Goal: Task Accomplishment & Management: Manage account settings

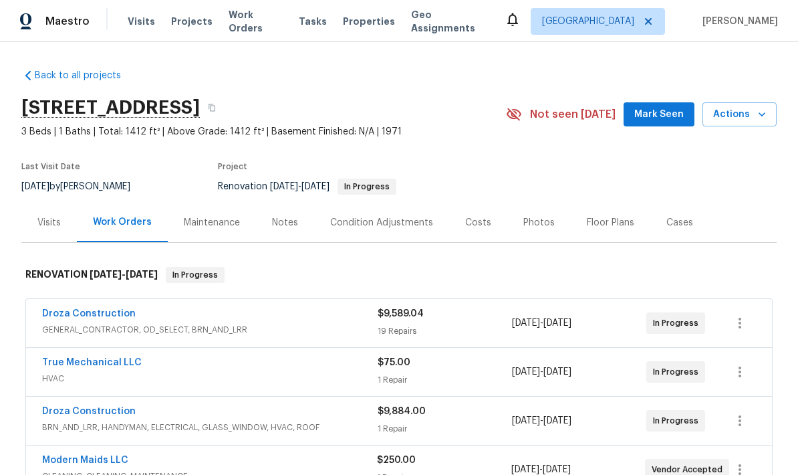
scroll to position [50, 0]
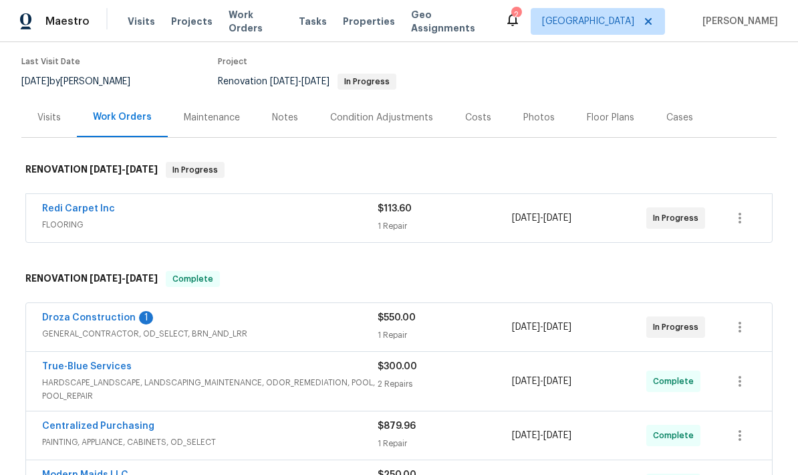
scroll to position [106, 0]
click at [94, 320] on link "Droza Construction" at bounding box center [89, 316] width 94 height 9
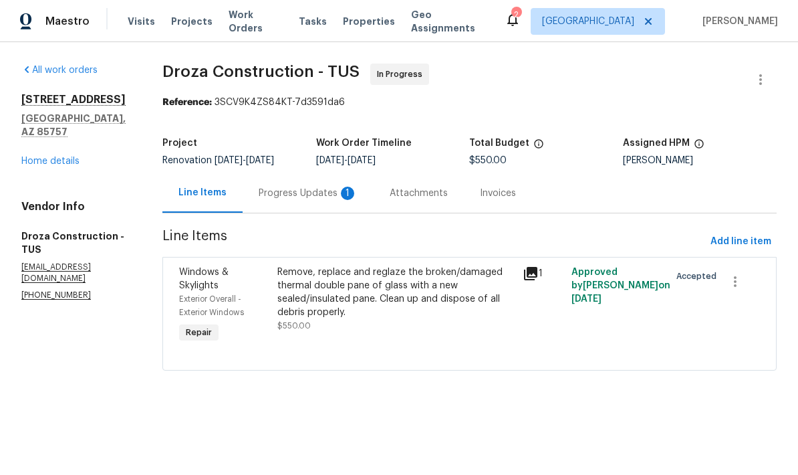
click at [314, 201] on div "Progress Updates 1" at bounding box center [308, 192] width 131 height 39
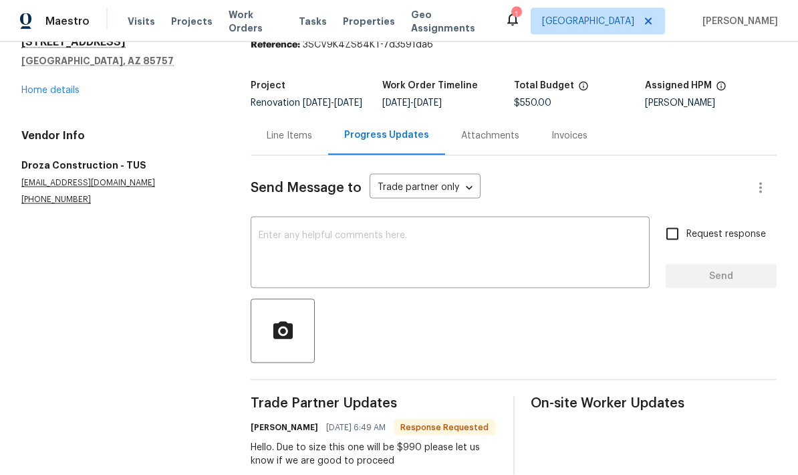
scroll to position [53, 0]
click at [70, 86] on link "Home details" at bounding box center [50, 90] width 58 height 9
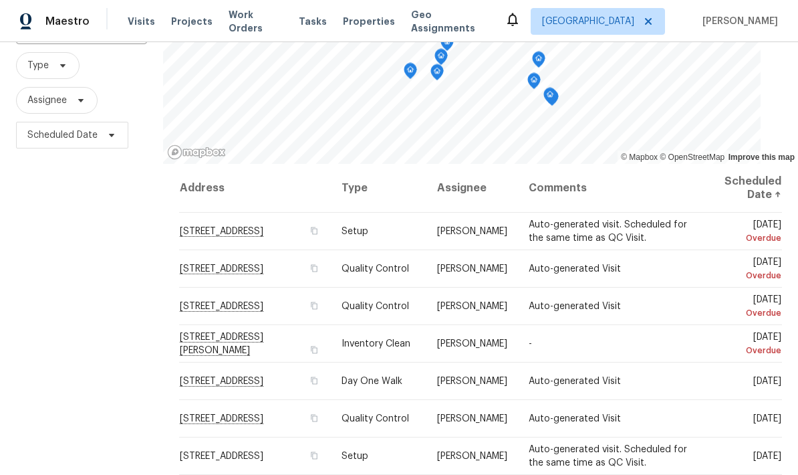
scroll to position [130, 0]
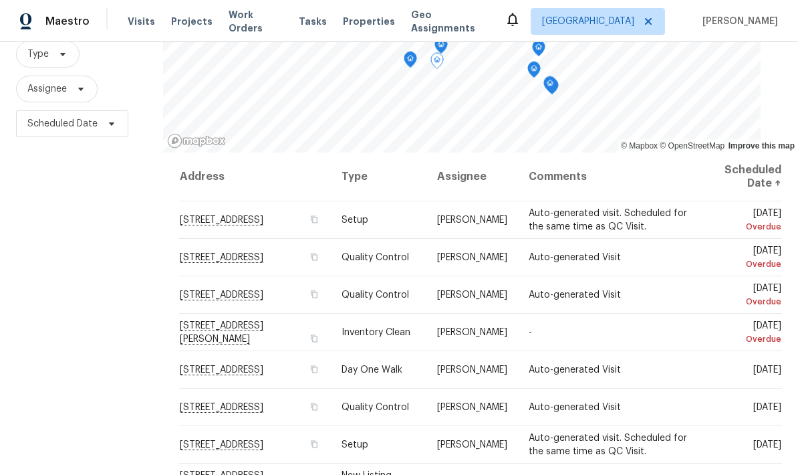
click at [0, 0] on icon at bounding box center [0, 0] width 0 height 0
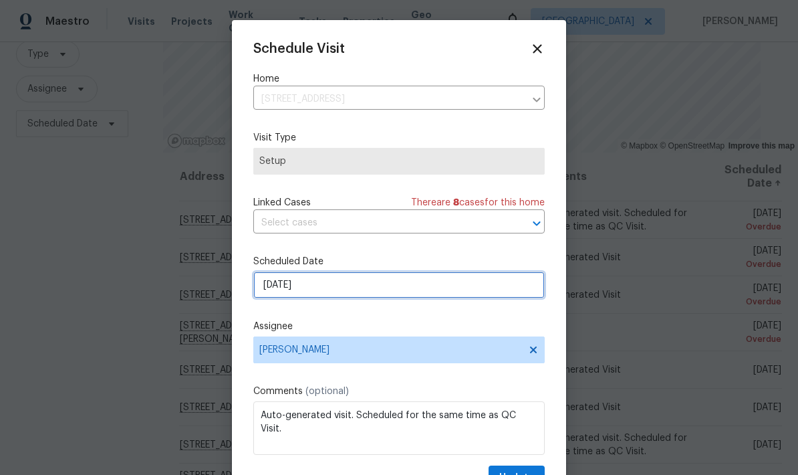
click at [441, 289] on input "[DATE]" at bounding box center [399, 284] width 292 height 27
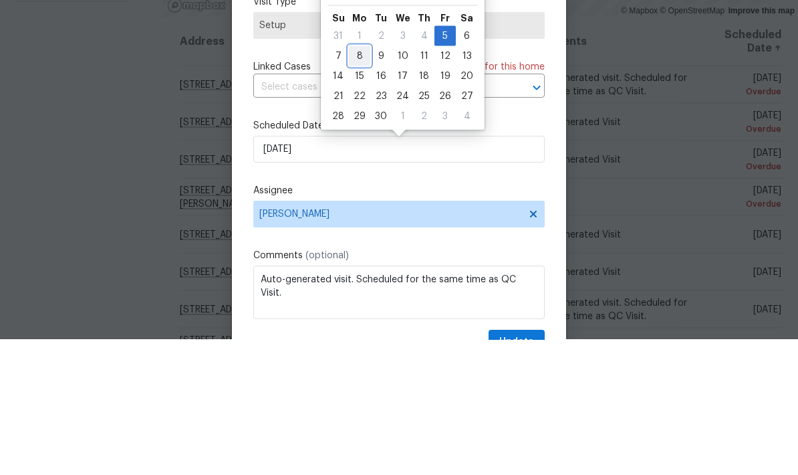
click at [358, 182] on div "8" at bounding box center [359, 191] width 21 height 19
type input "[DATE]"
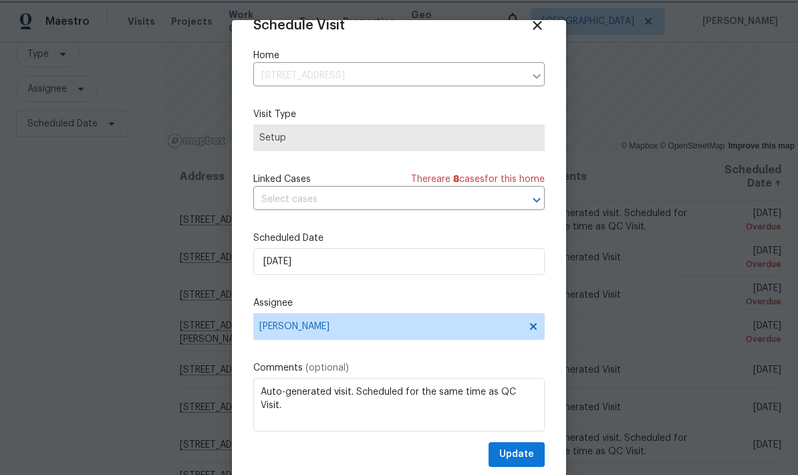
scroll to position [26, 0]
click at [518, 455] on span "Update" at bounding box center [516, 454] width 35 height 17
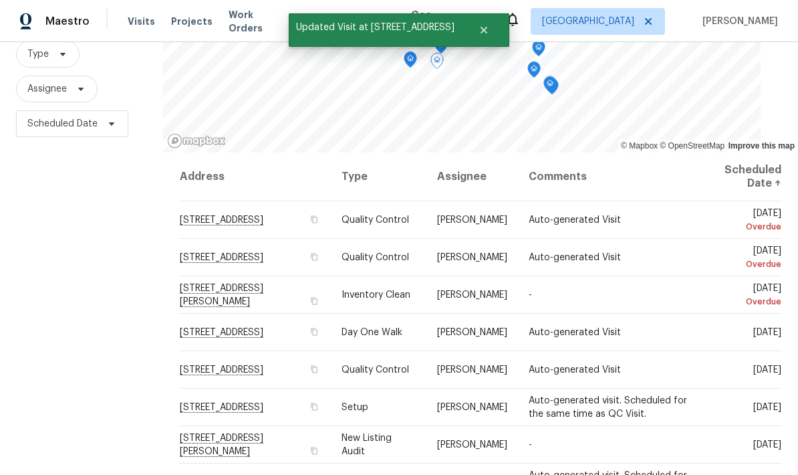
click at [653, 201] on td "Auto-generated Visit" at bounding box center [608, 219] width 181 height 37
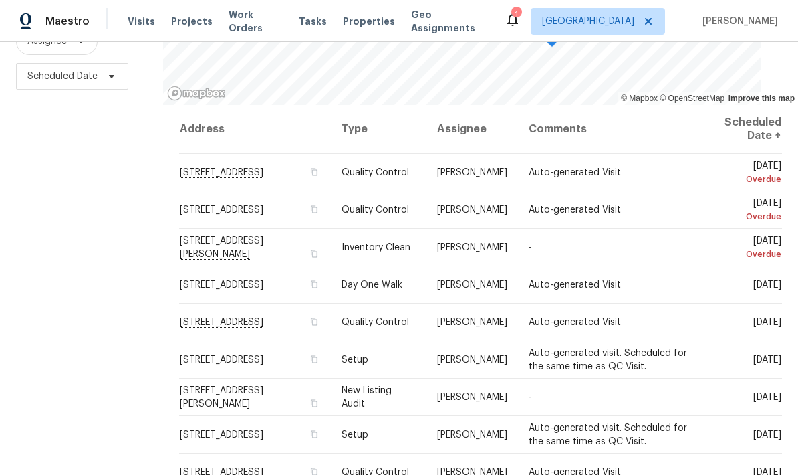
scroll to position [177, 0]
click at [0, 0] on icon at bounding box center [0, 0] width 0 height 0
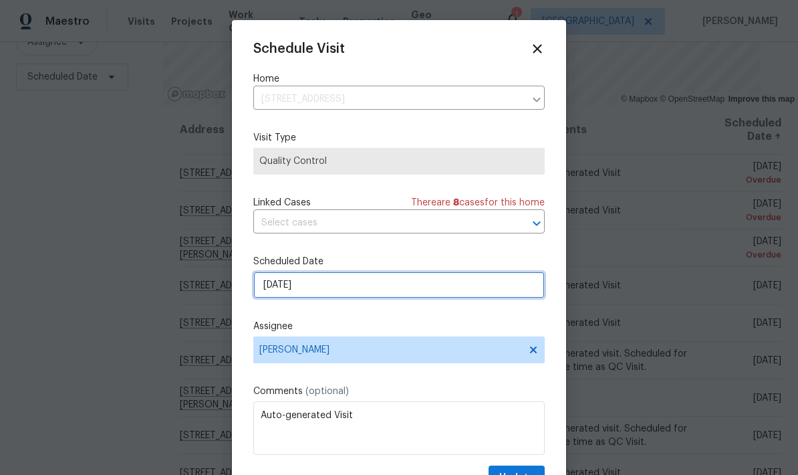
click at [389, 289] on input "[DATE]" at bounding box center [399, 284] width 292 height 27
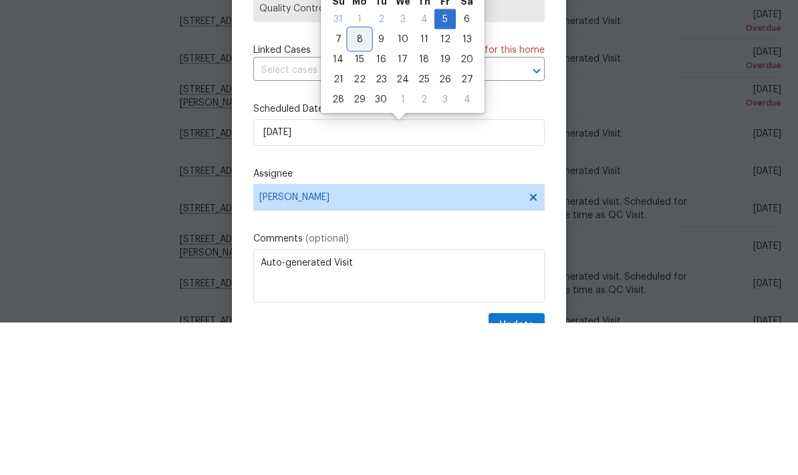
click at [362, 182] on div "8" at bounding box center [359, 191] width 21 height 19
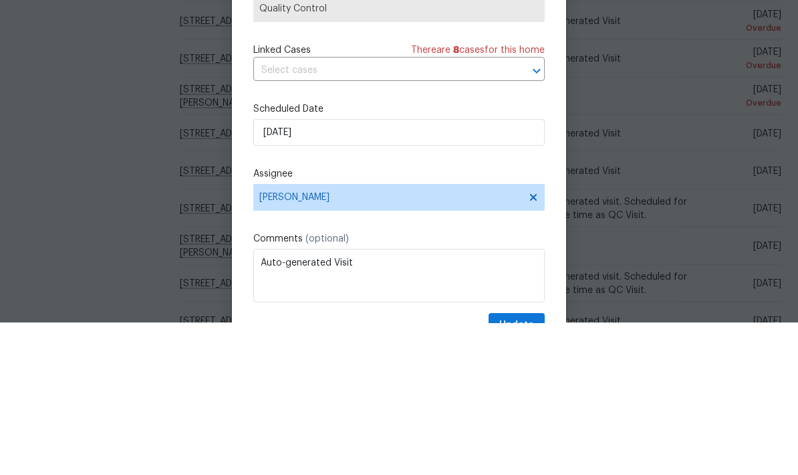
type input "[DATE]"
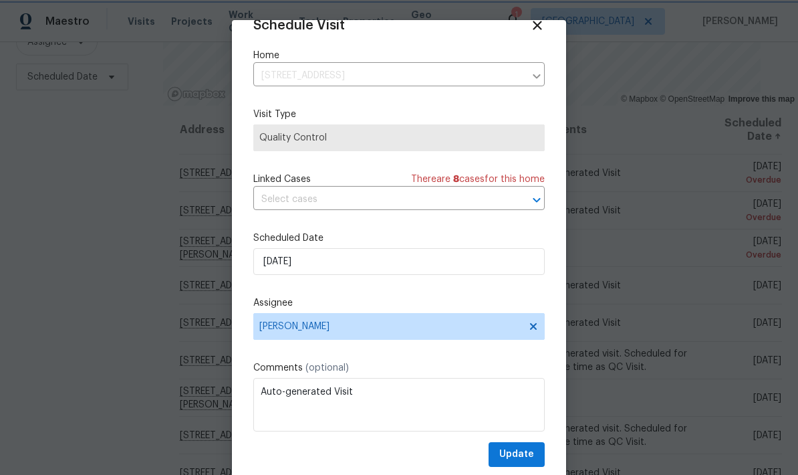
scroll to position [26, 0]
click at [520, 457] on span "Update" at bounding box center [516, 454] width 35 height 17
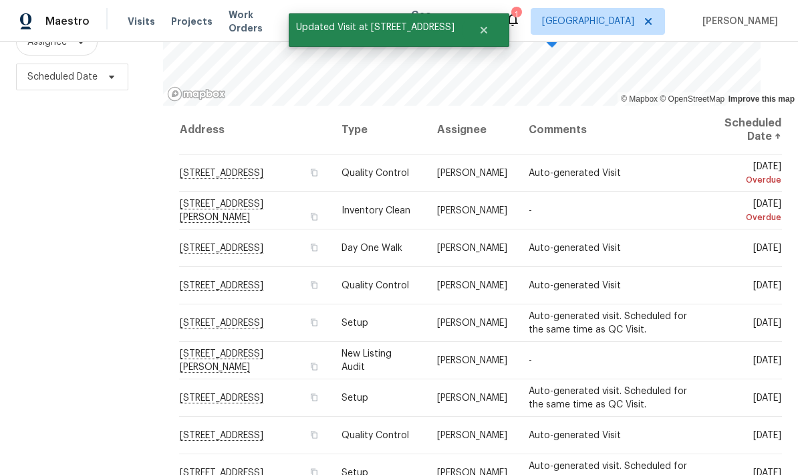
click at [0, 0] on icon at bounding box center [0, 0] width 0 height 0
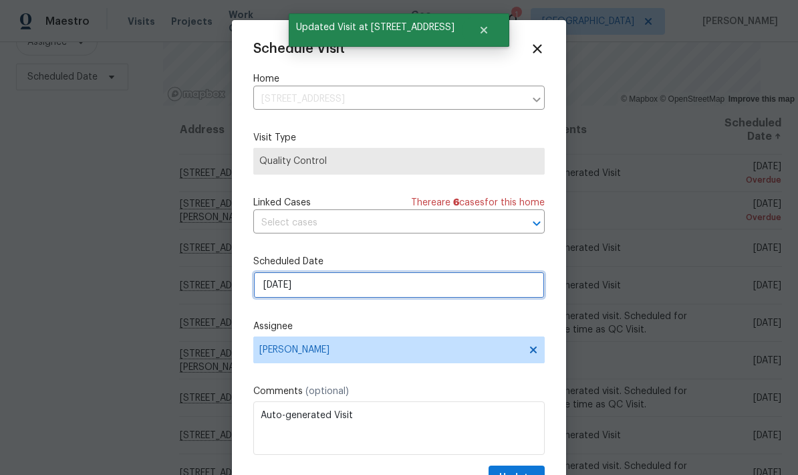
click at [415, 284] on input "[DATE]" at bounding box center [399, 284] width 292 height 27
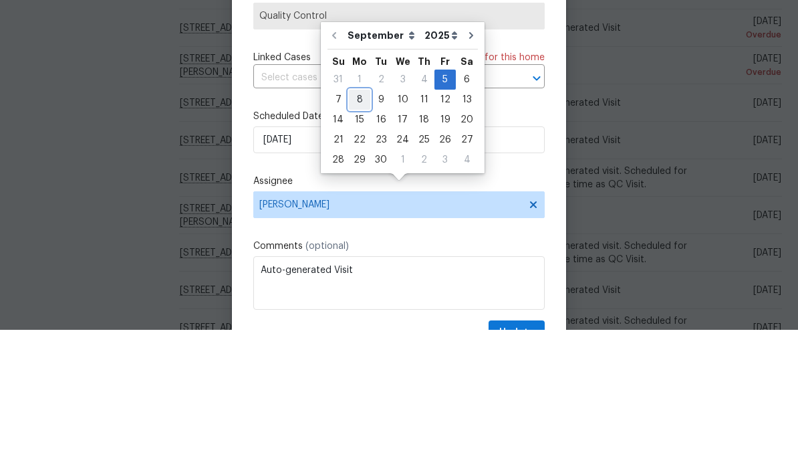
click at [354, 235] on div "8" at bounding box center [359, 244] width 21 height 19
type input "[DATE]"
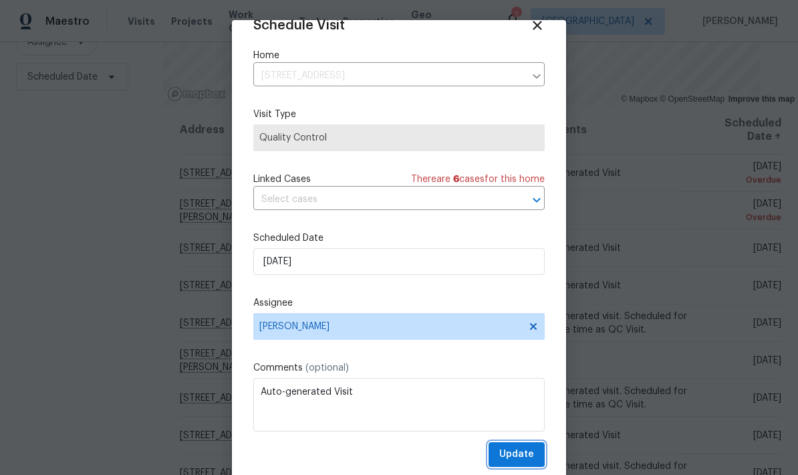
click at [523, 461] on span "Update" at bounding box center [516, 454] width 35 height 17
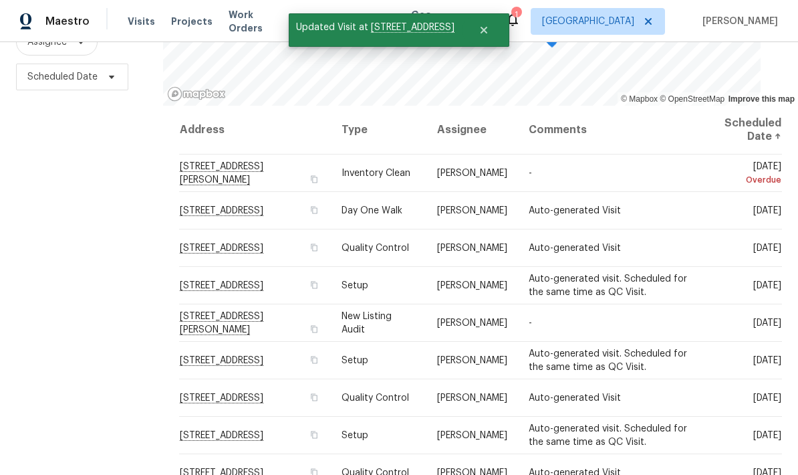
click at [0, 0] on icon at bounding box center [0, 0] width 0 height 0
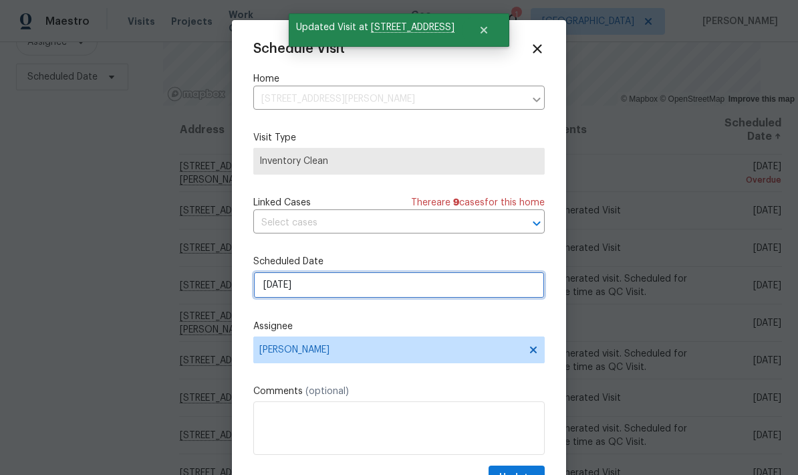
click at [419, 286] on input "[DATE]" at bounding box center [399, 284] width 292 height 27
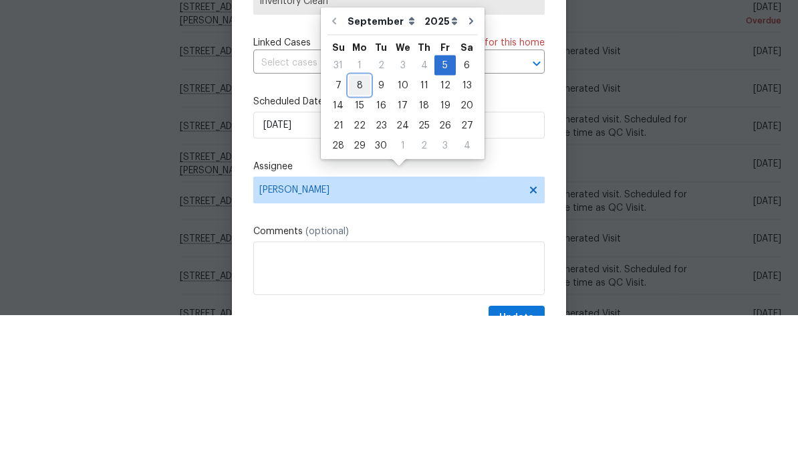
click at [360, 235] on div "8" at bounding box center [359, 244] width 21 height 19
type input "9/8/2025"
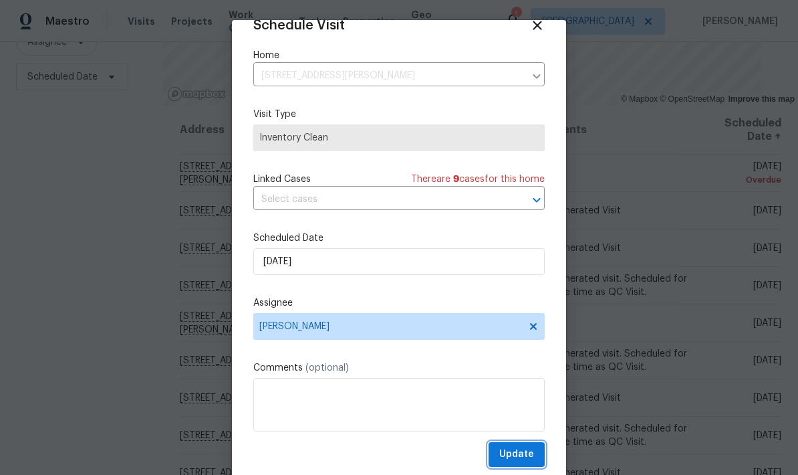
click at [518, 449] on span "Update" at bounding box center [516, 454] width 35 height 17
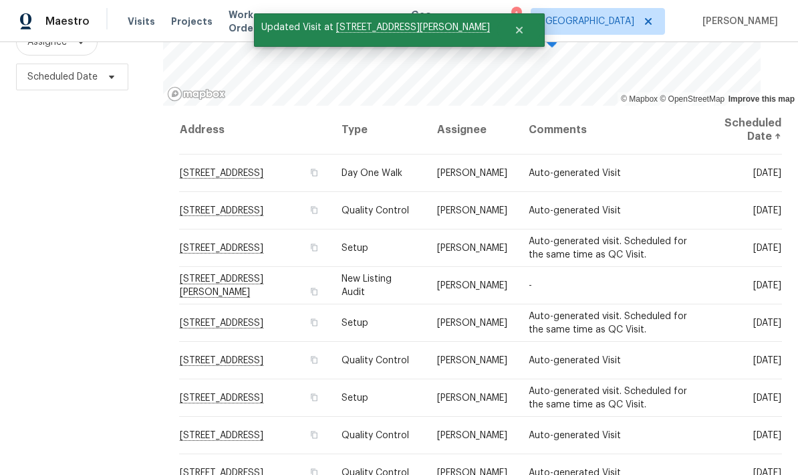
click at [0, 0] on icon at bounding box center [0, 0] width 0 height 0
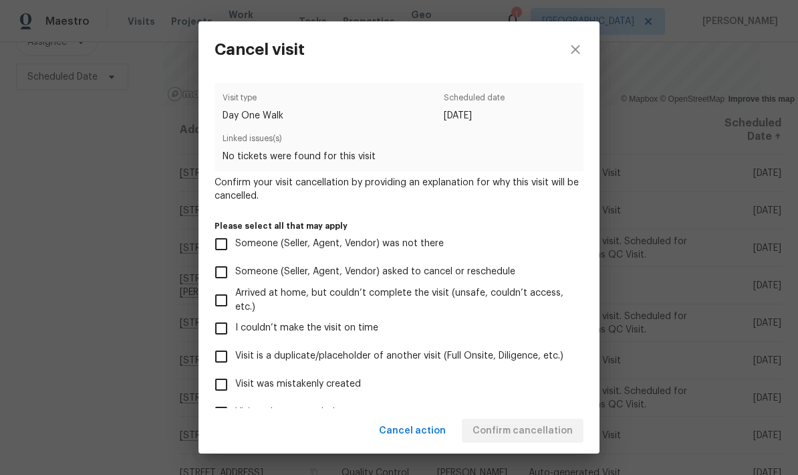
click at [340, 391] on span "Visit was mistakenly created" at bounding box center [298, 384] width 126 height 14
click at [235, 392] on input "Visit was mistakenly created" at bounding box center [221, 384] width 28 height 28
checkbox input "true"
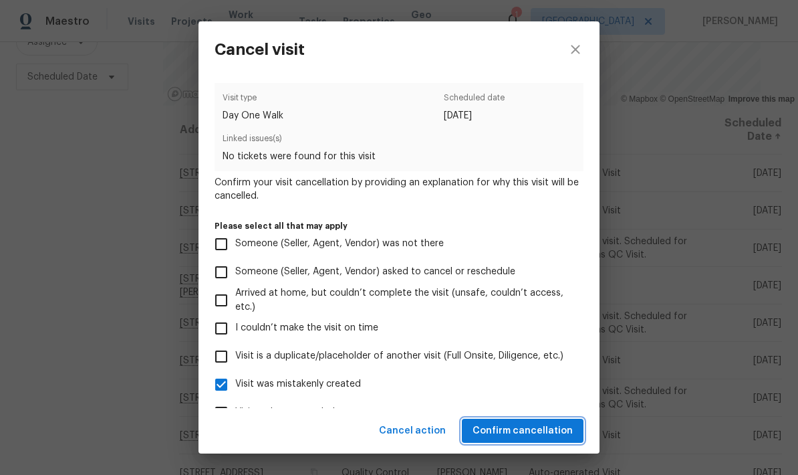
click at [530, 430] on span "Confirm cancellation" at bounding box center [523, 431] width 100 height 17
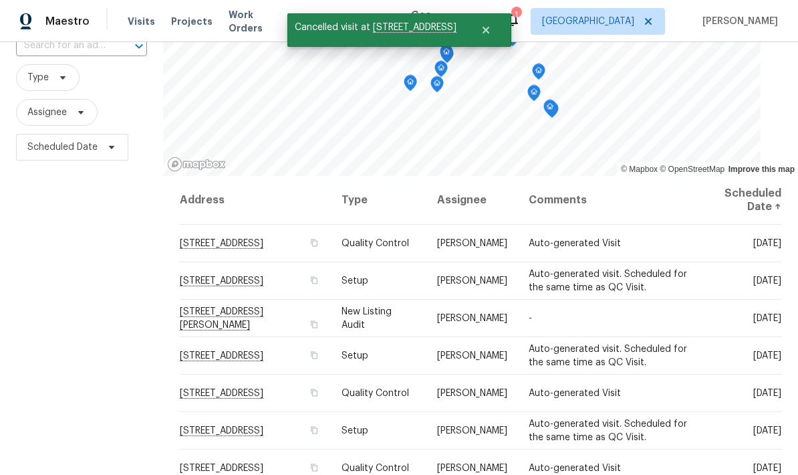
scroll to position [122, 0]
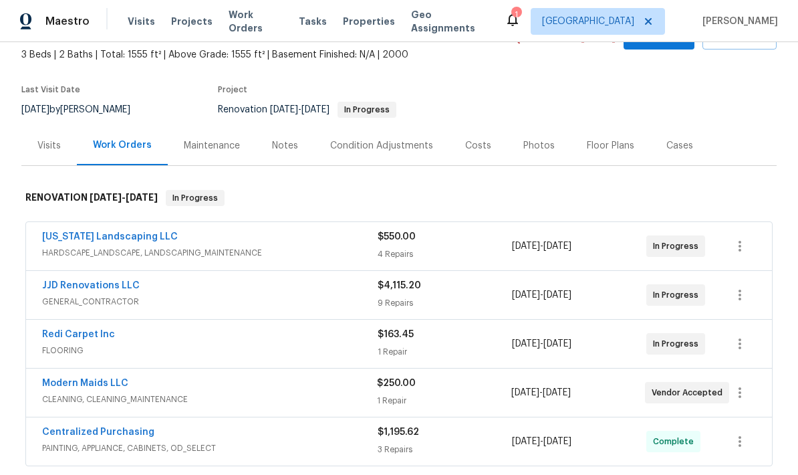
scroll to position [80, 0]
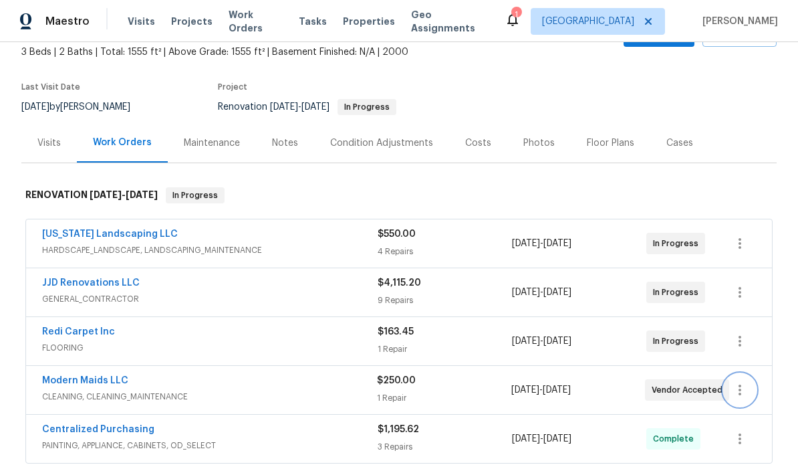
click at [743, 384] on icon "button" at bounding box center [740, 390] width 16 height 16
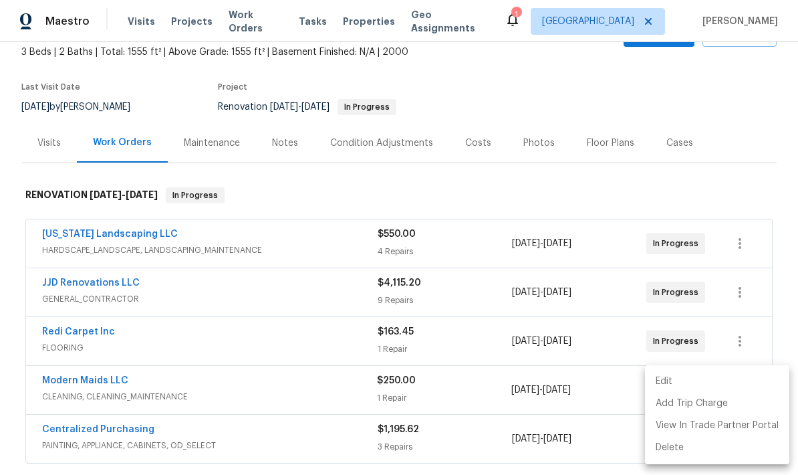
click at [685, 386] on li "Edit" at bounding box center [717, 381] width 144 height 22
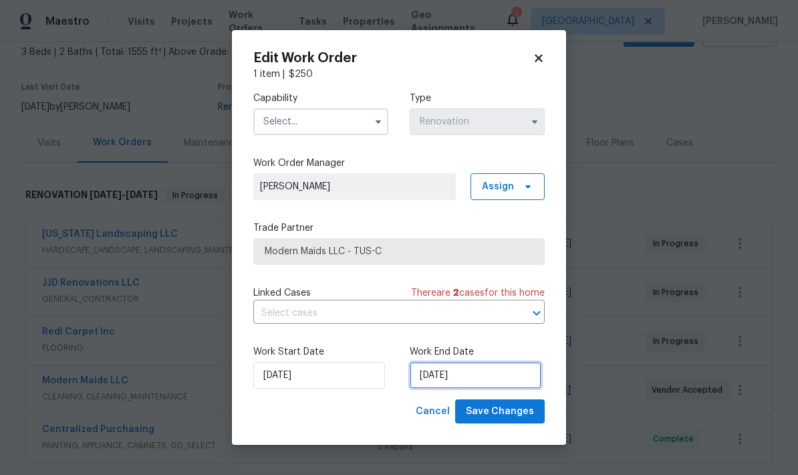
click at [478, 375] on input "9/7/2025" at bounding box center [476, 375] width 132 height 27
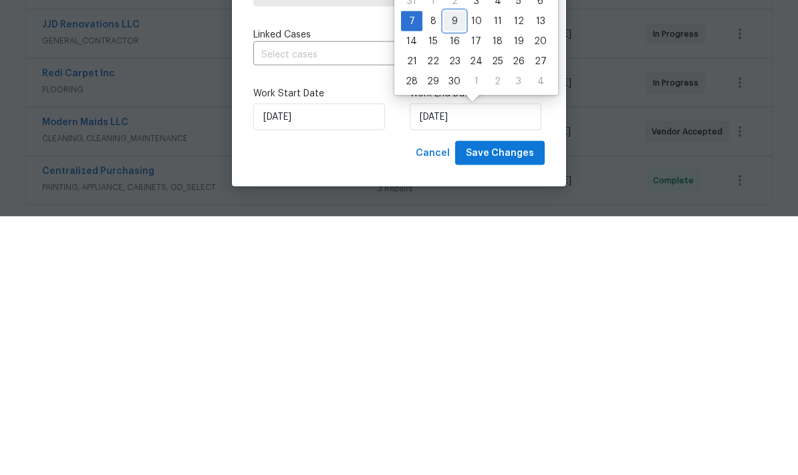
click at [452, 270] on div "9" at bounding box center [454, 279] width 21 height 19
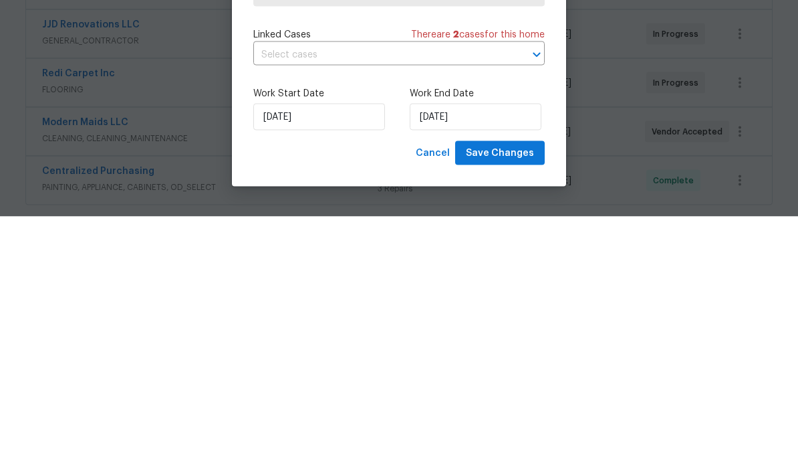
type input "9/9/2025"
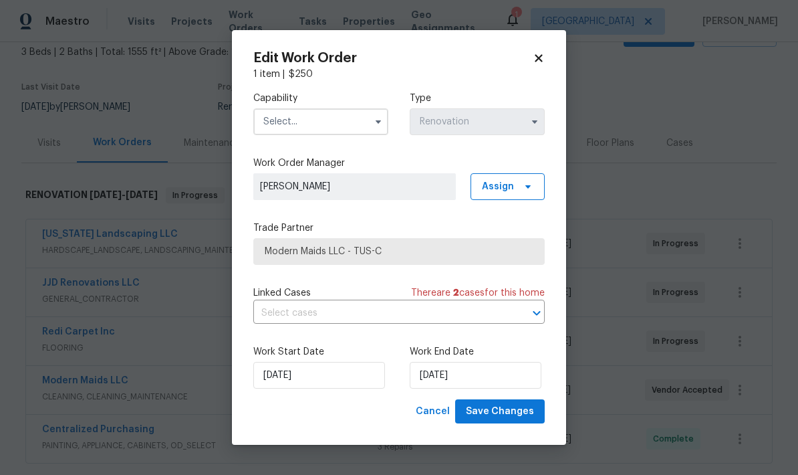
click at [328, 125] on input "text" at bounding box center [320, 121] width 135 height 27
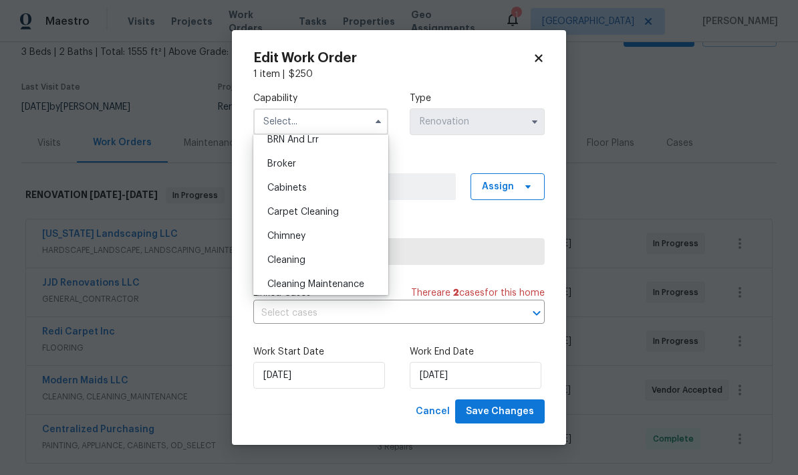
scroll to position [87, 0]
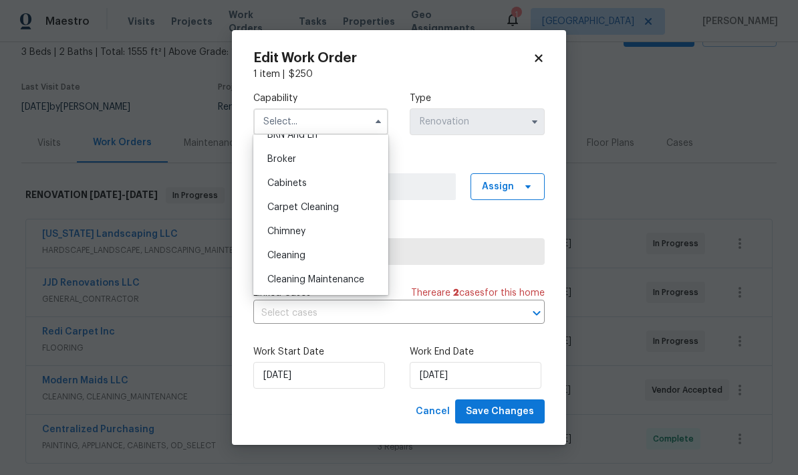
click at [319, 255] on div "Cleaning" at bounding box center [321, 255] width 128 height 24
type input "Cleaning"
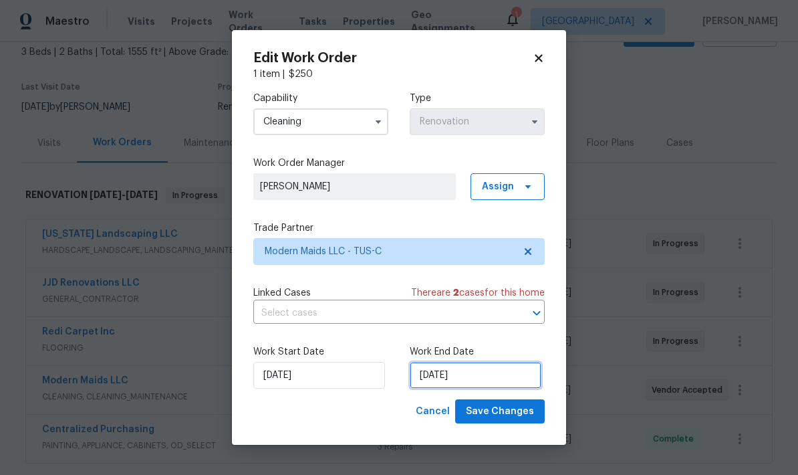
click at [481, 375] on input "9/9/2025" at bounding box center [476, 375] width 132 height 27
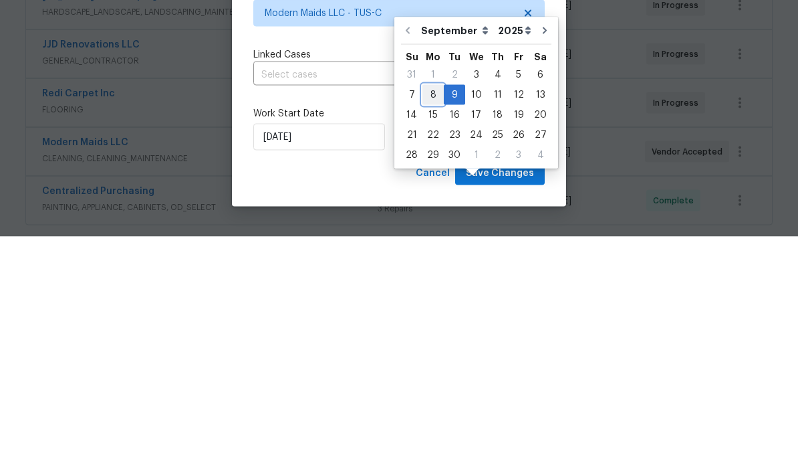
click at [431, 324] on div "8" at bounding box center [433, 333] width 21 height 19
type input "9/8/2025"
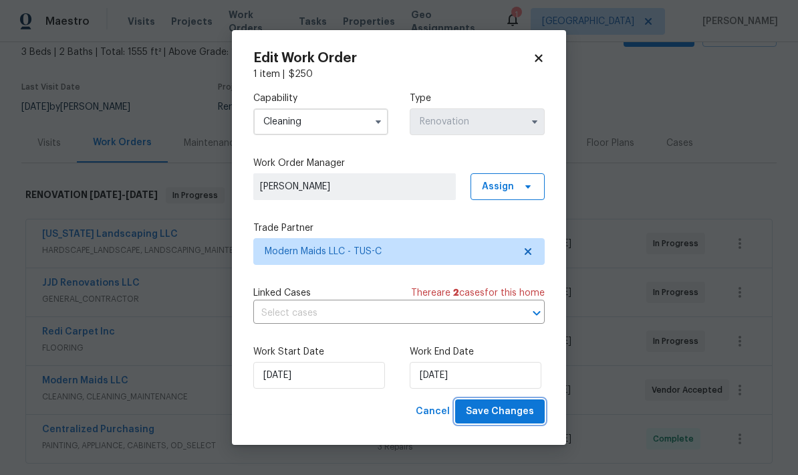
click at [510, 415] on span "Save Changes" at bounding box center [500, 411] width 68 height 17
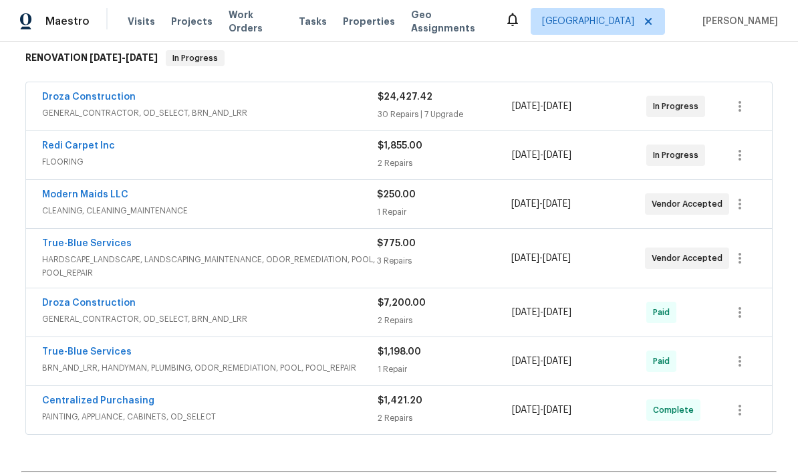
scroll to position [214, 0]
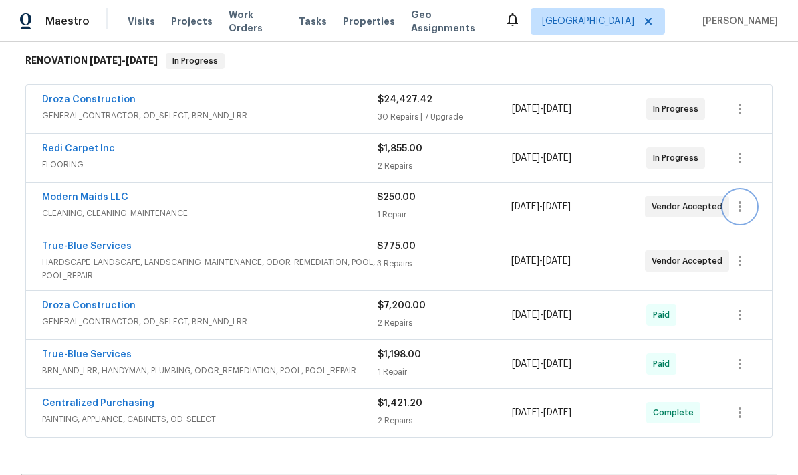
click at [742, 203] on icon "button" at bounding box center [740, 207] width 16 height 16
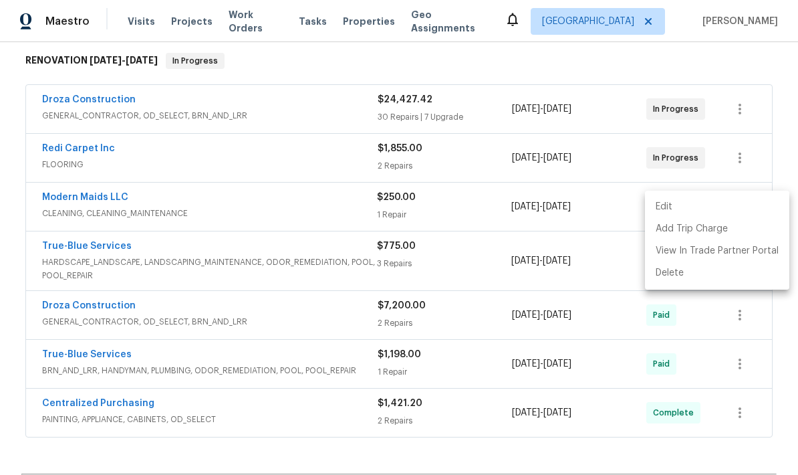
click at [689, 207] on li "Edit" at bounding box center [717, 207] width 144 height 22
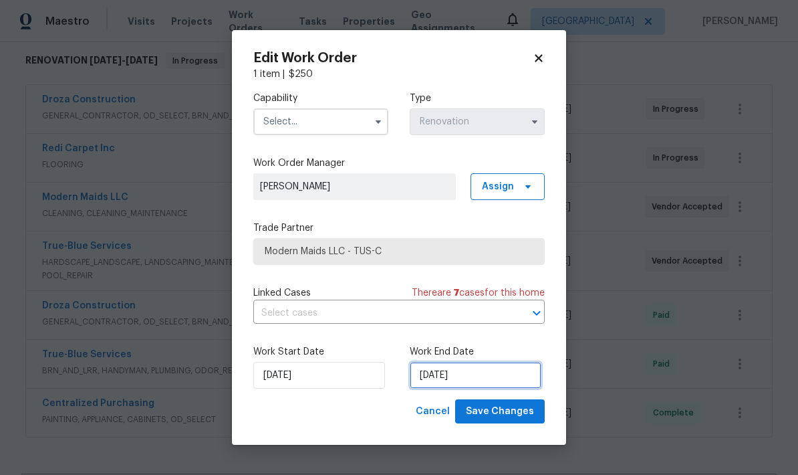
click at [484, 376] on input "9/8/2025" at bounding box center [476, 375] width 132 height 27
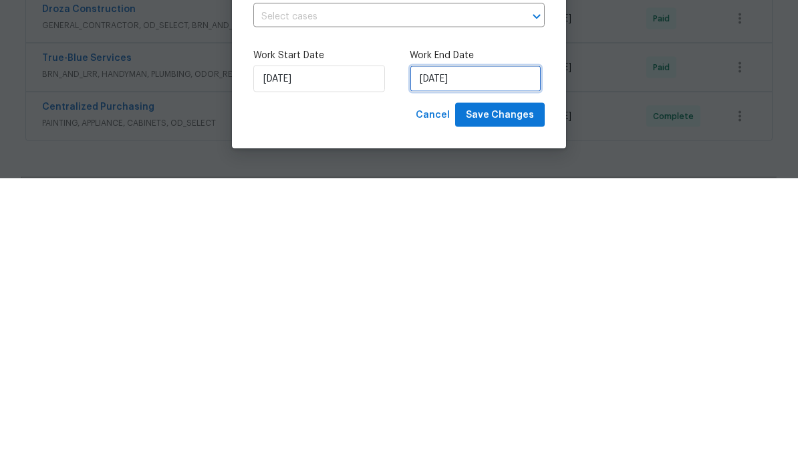
select select "8"
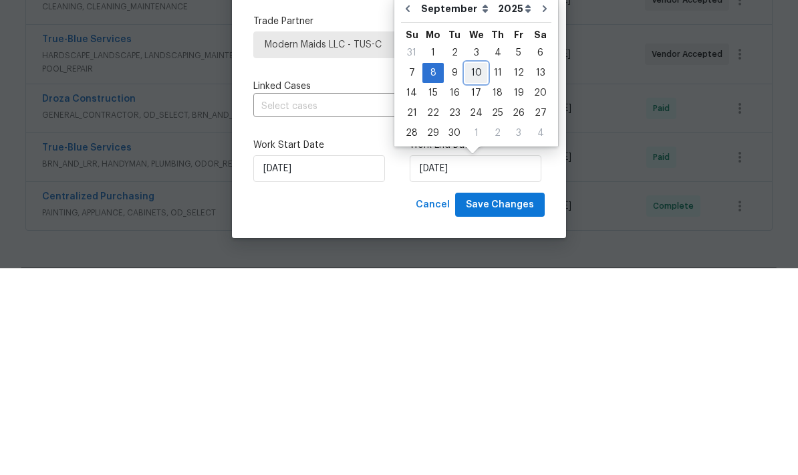
click at [472, 270] on div "10" at bounding box center [476, 279] width 22 height 19
type input "9/10/2025"
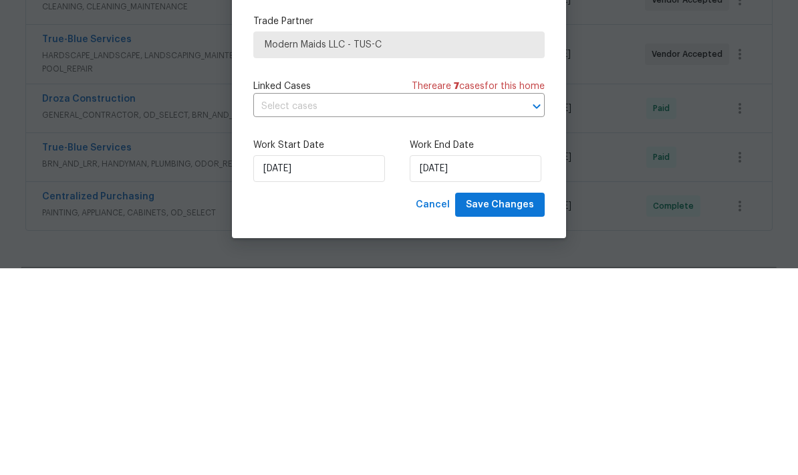
scroll to position [53, 0]
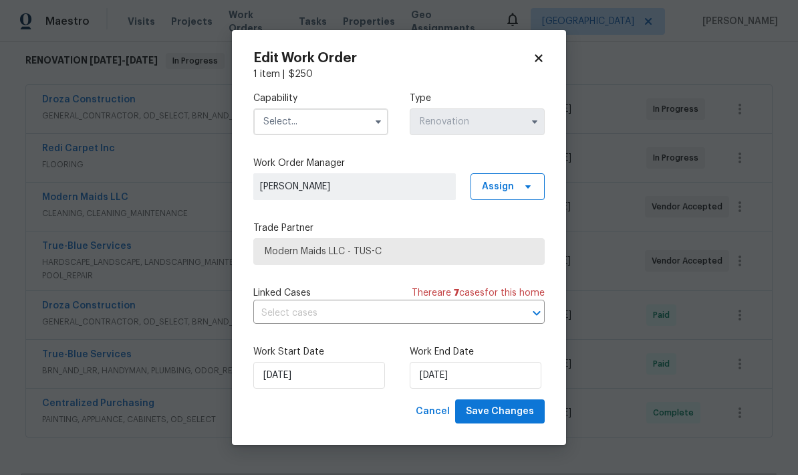
click at [351, 130] on input "text" at bounding box center [320, 121] width 135 height 27
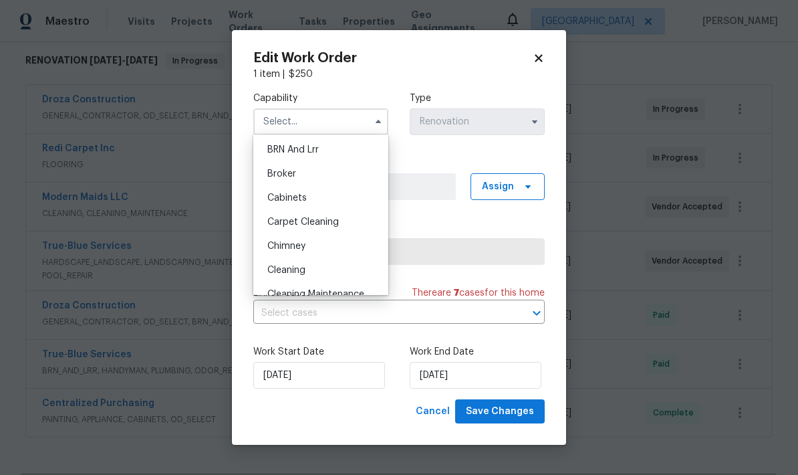
scroll to position [96, 0]
click at [317, 247] on div "Cleaning" at bounding box center [321, 247] width 128 height 24
type input "Cleaning"
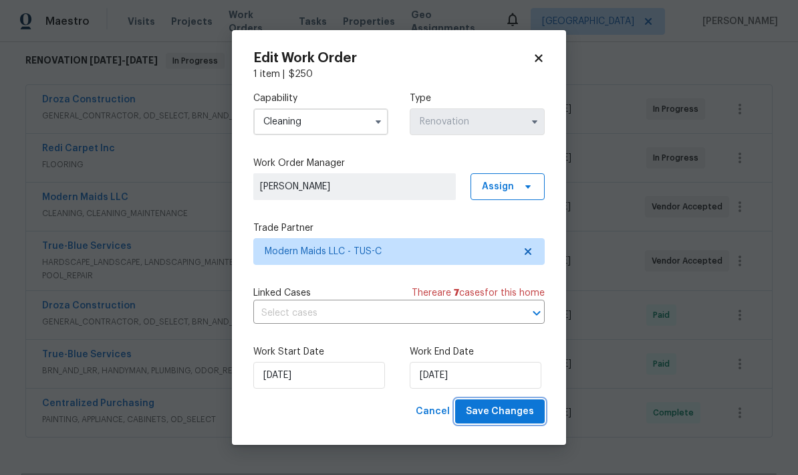
click at [510, 413] on span "Save Changes" at bounding box center [500, 411] width 68 height 17
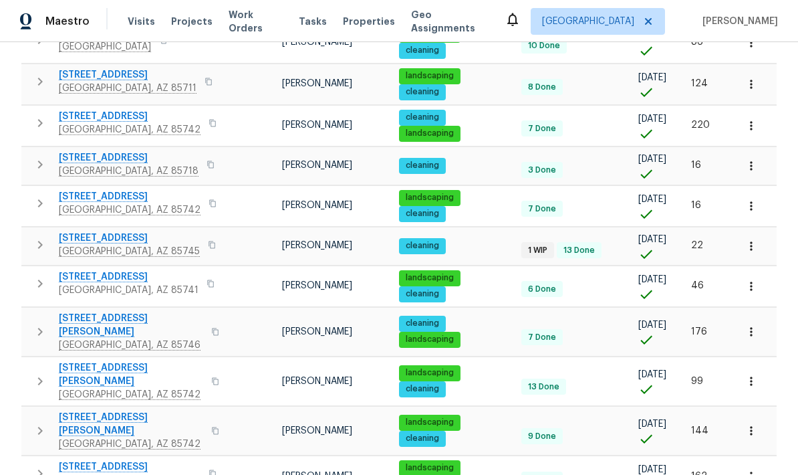
scroll to position [244, 0]
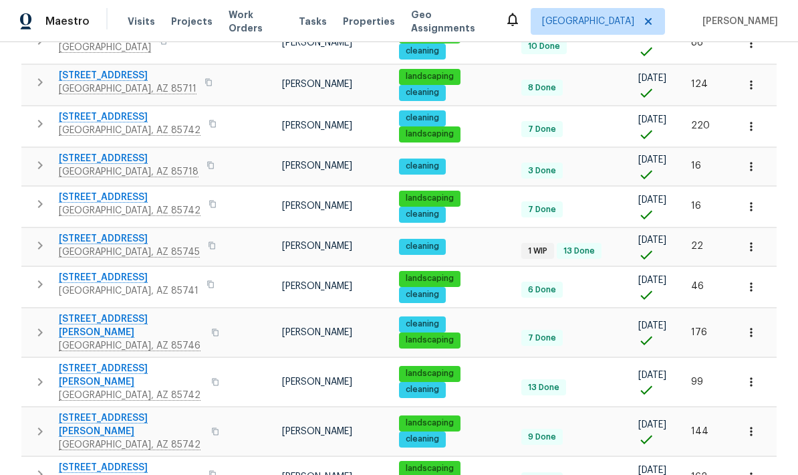
click at [90, 438] on span "[GEOGRAPHIC_DATA], AZ 85742" at bounding box center [131, 444] width 144 height 13
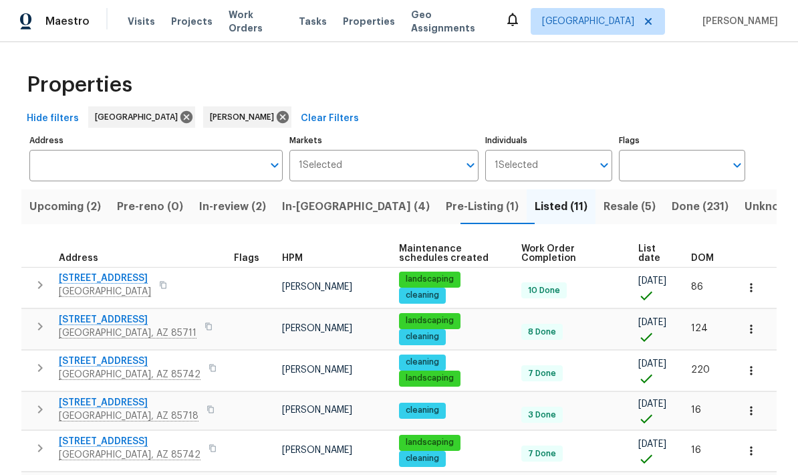
scroll to position [0, 0]
click at [318, 198] on span "In-[GEOGRAPHIC_DATA] (4)" at bounding box center [356, 206] width 148 height 19
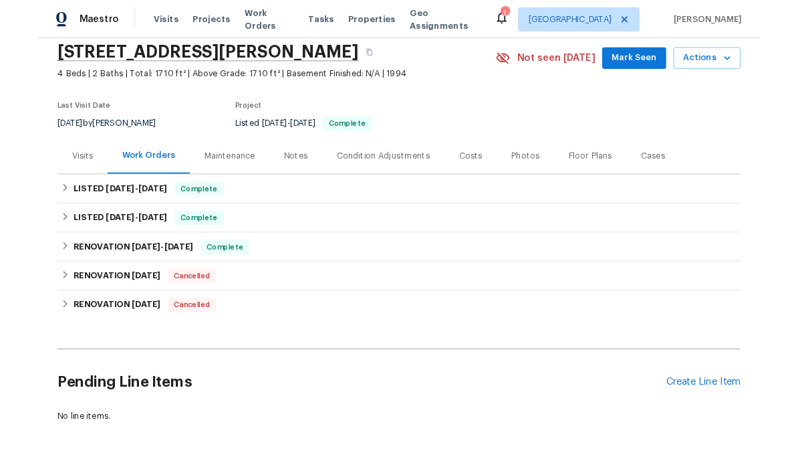
scroll to position [49, 0]
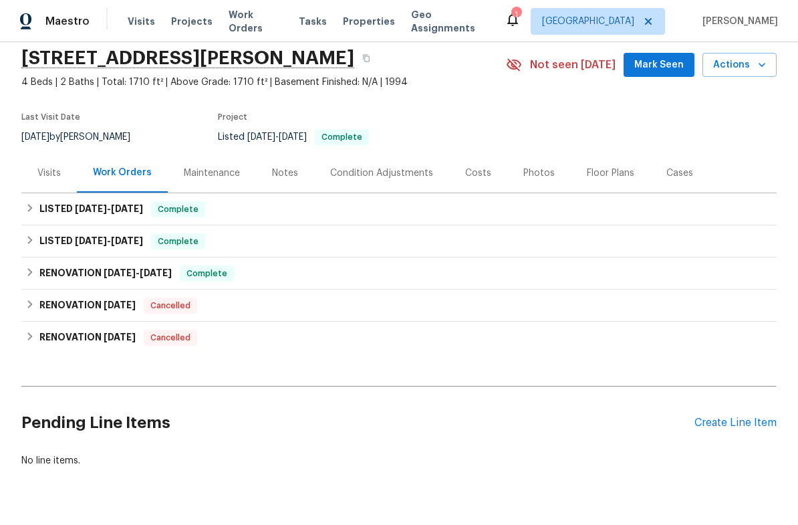
click at [736, 428] on div "Create Line Item" at bounding box center [736, 423] width 82 height 13
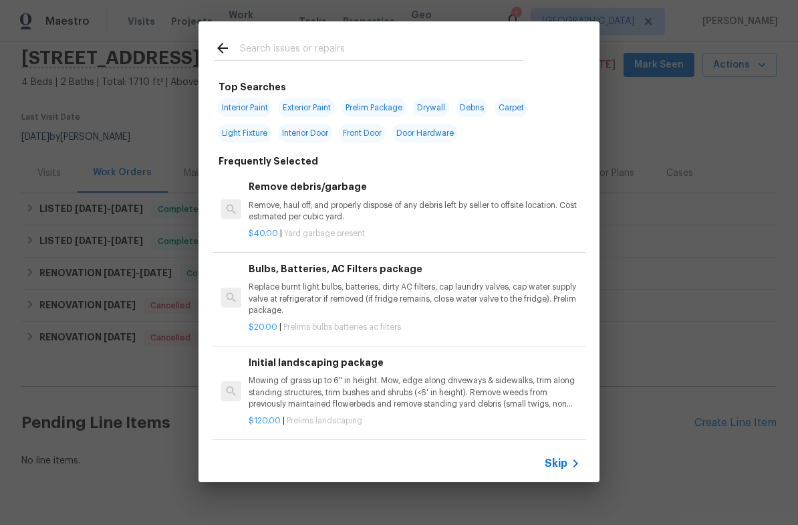
click at [446, 55] on input "text" at bounding box center [382, 50] width 284 height 20
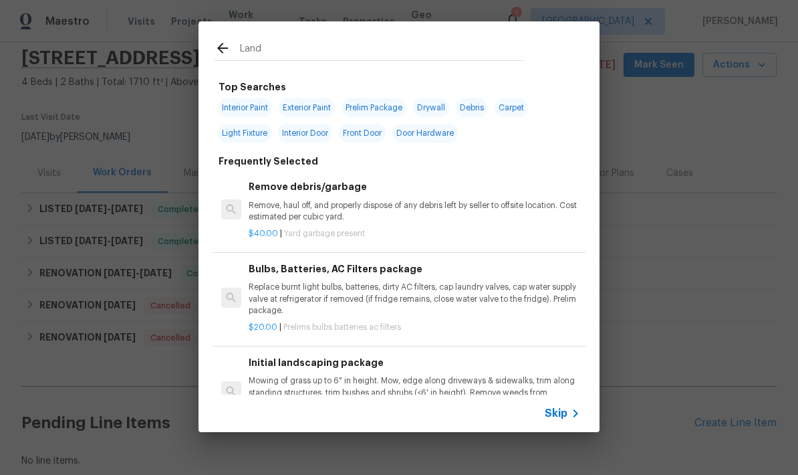
type input "Lands"
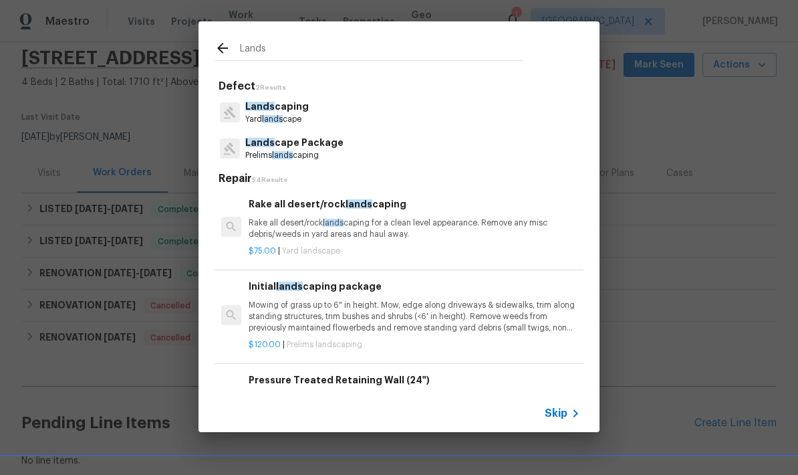
click at [279, 115] on span "lands" at bounding box center [272, 119] width 21 height 8
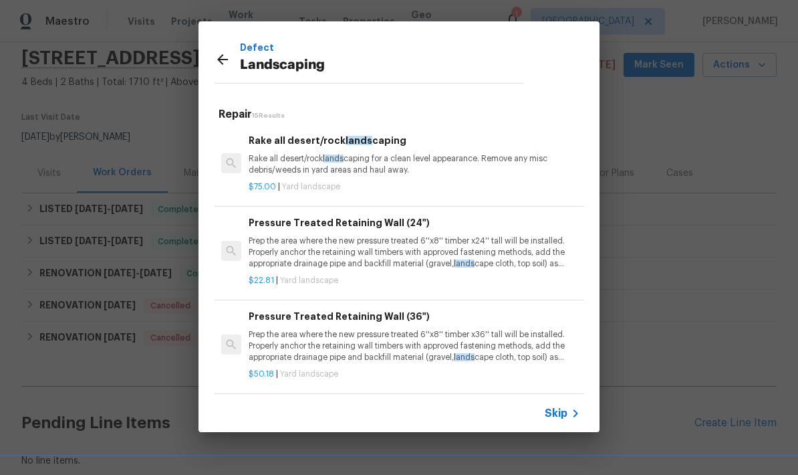
click at [229, 58] on icon at bounding box center [223, 59] width 16 height 16
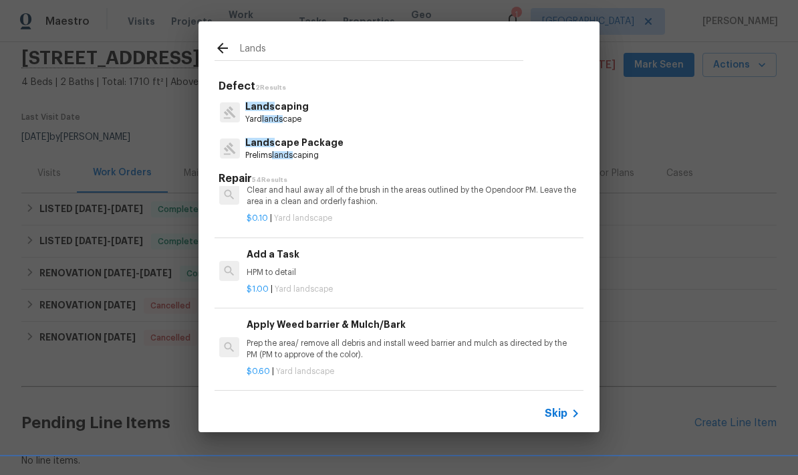
scroll to position [911, 2]
click at [491, 267] on p "HPM to detail" at bounding box center [413, 272] width 332 height 11
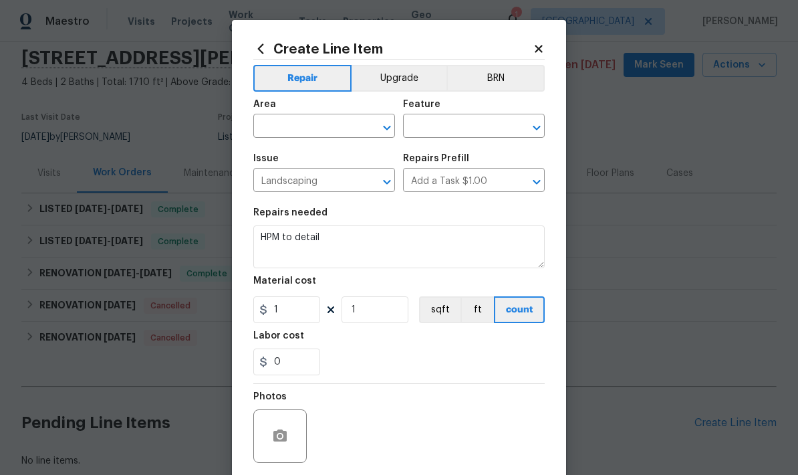
click at [290, 112] on div "Area" at bounding box center [324, 108] width 142 height 17
click at [290, 111] on div "Area" at bounding box center [324, 108] width 142 height 17
click at [286, 128] on input "text" at bounding box center [305, 127] width 104 height 21
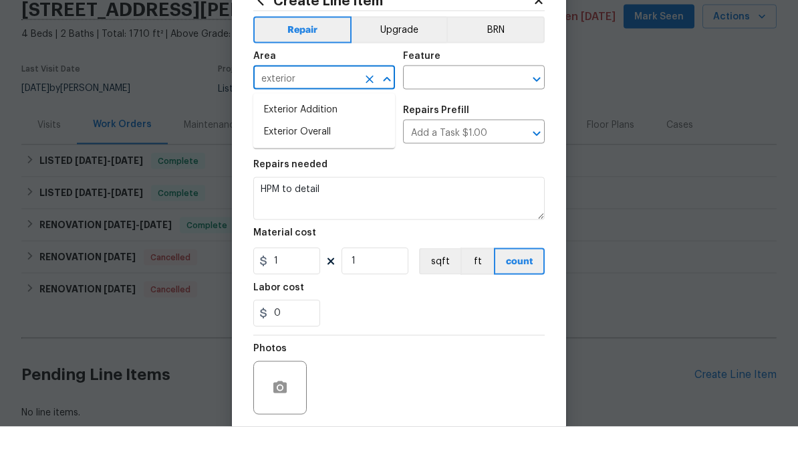
scroll to position [49, 0]
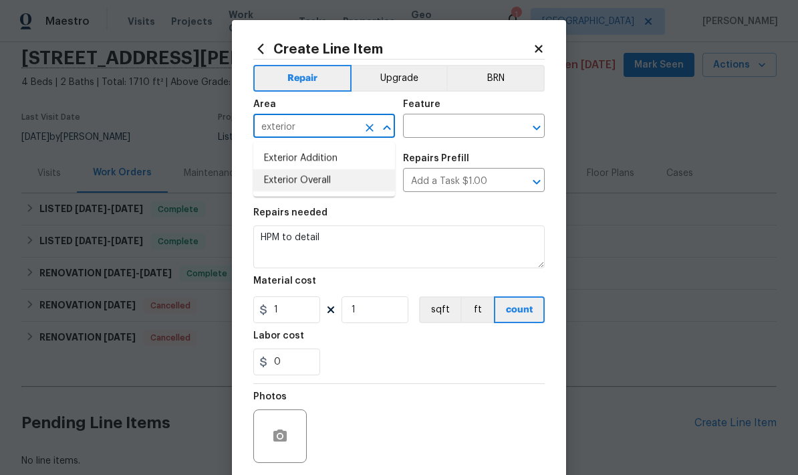
click at [286, 169] on li "Exterior Overall" at bounding box center [324, 180] width 142 height 22
type input "Exterior Overall"
click at [470, 137] on input "text" at bounding box center [455, 127] width 104 height 21
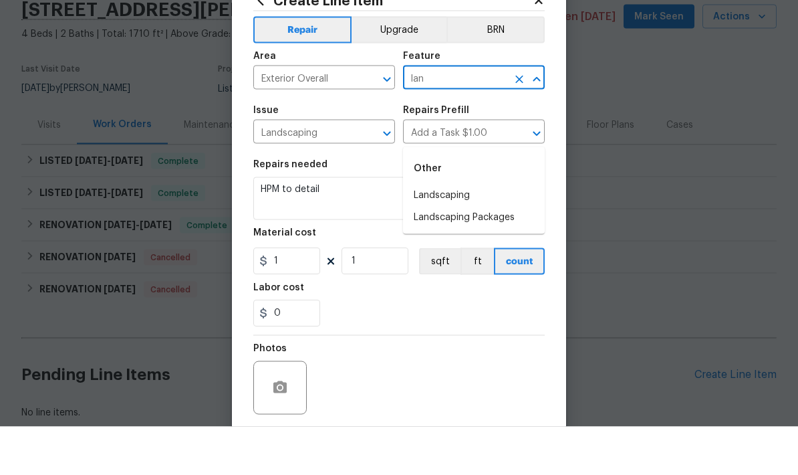
scroll to position [53, 0]
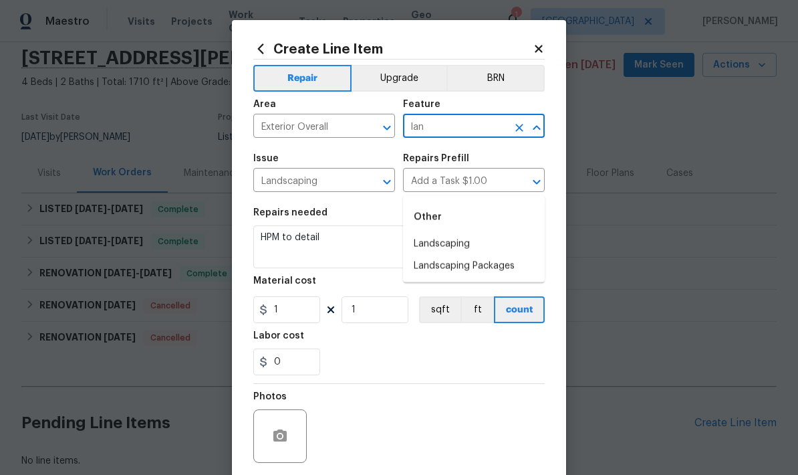
click at [479, 233] on li "Landscaping" at bounding box center [474, 244] width 142 height 22
type input "Landscaping"
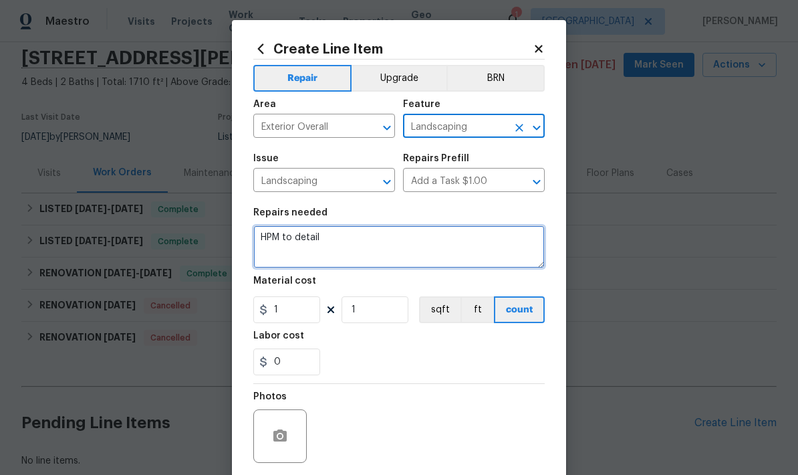
click at [417, 239] on textarea "HPM to detail" at bounding box center [399, 246] width 292 height 43
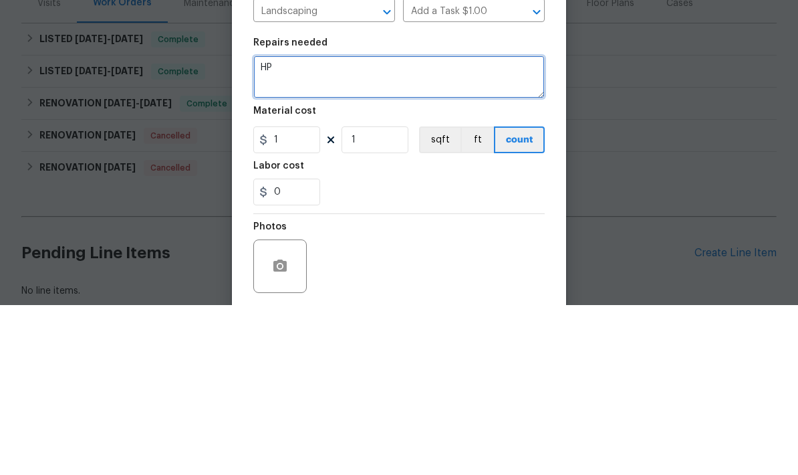
type textarea "H"
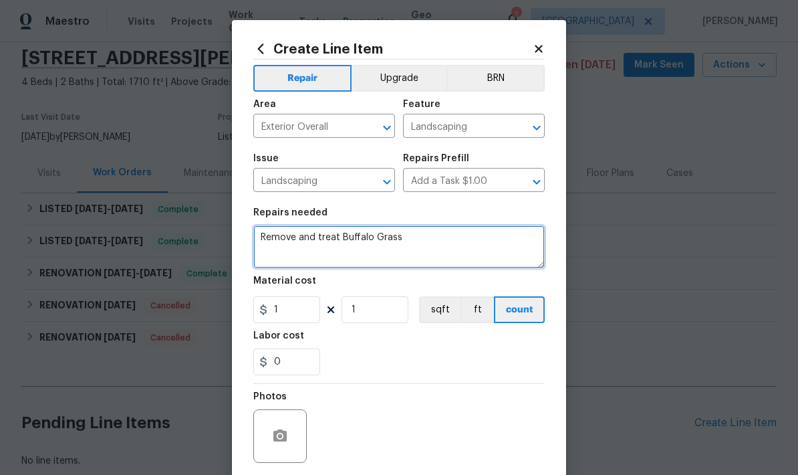
type textarea "Remove and treat Buffalo Grass"
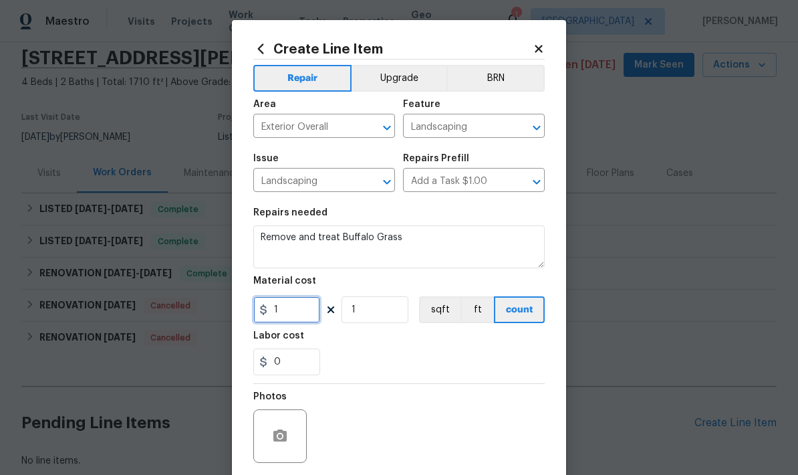
click at [300, 304] on input "1" at bounding box center [286, 309] width 67 height 27
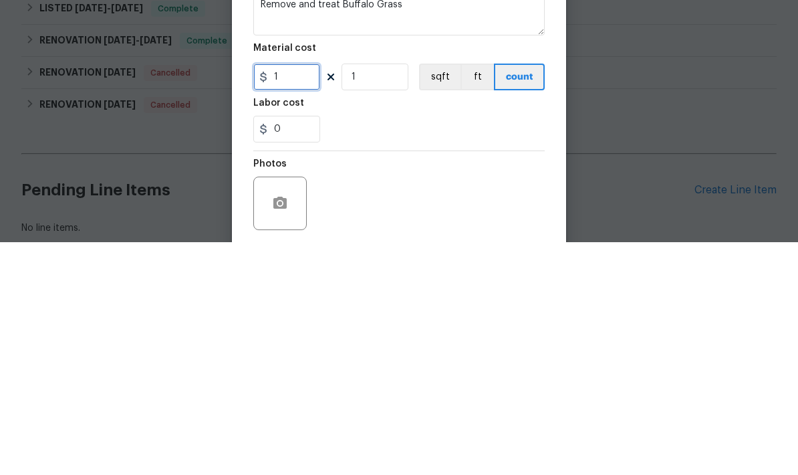
click at [308, 296] on input "1" at bounding box center [286, 309] width 67 height 27
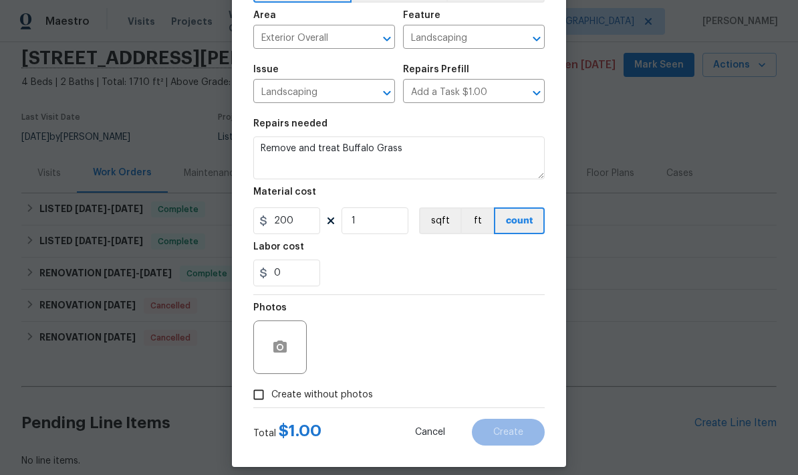
scroll to position [92, 0]
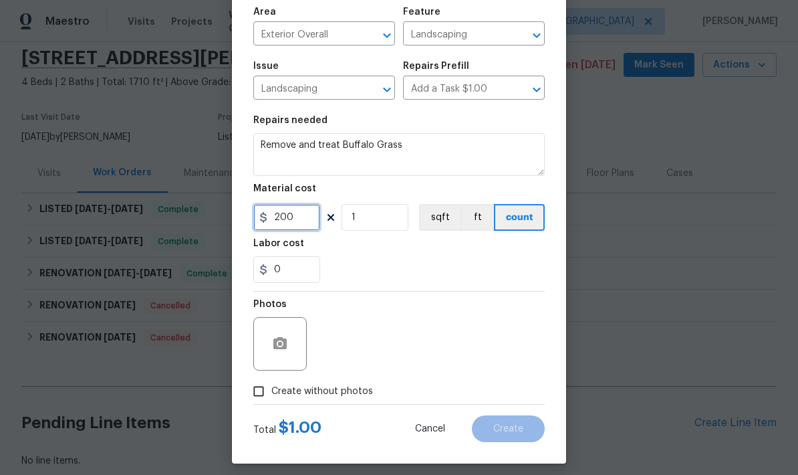
type input "200"
click at [257, 394] on input "Create without photos" at bounding box center [258, 390] width 25 height 25
checkbox input "true"
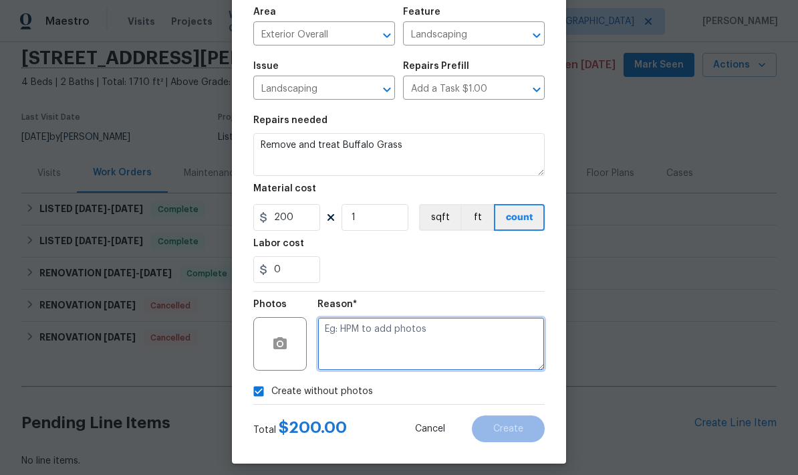
click at [433, 338] on textarea at bounding box center [431, 343] width 227 height 53
type textarea "One off landscape maintenance"
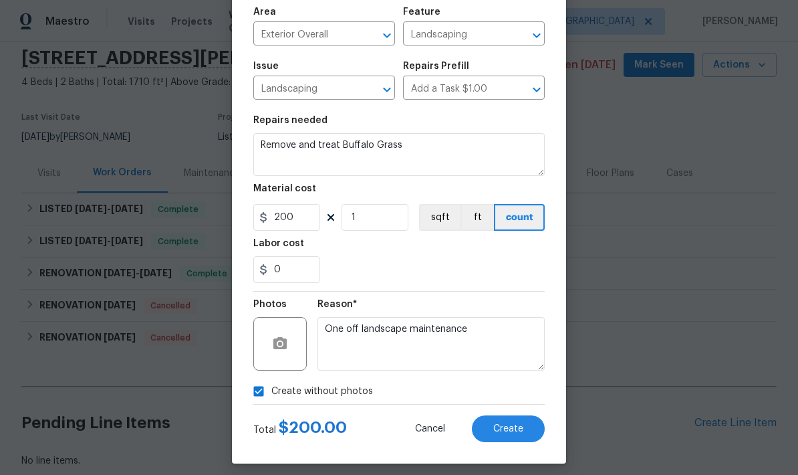
click at [516, 430] on span "Create" at bounding box center [508, 429] width 30 height 10
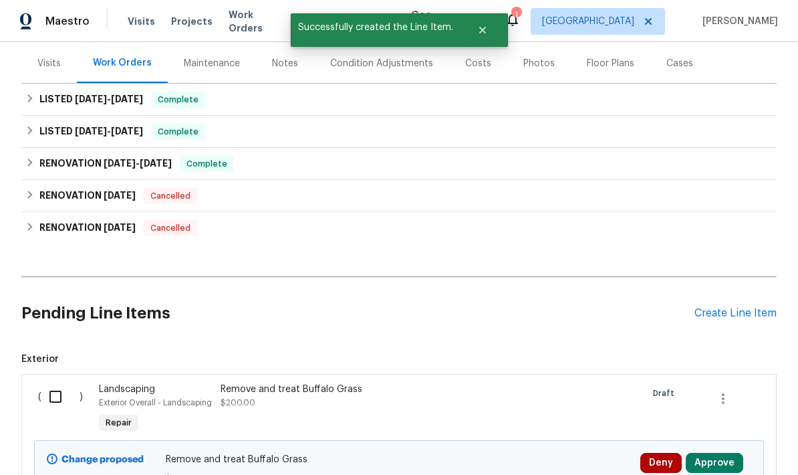
scroll to position [160, 0]
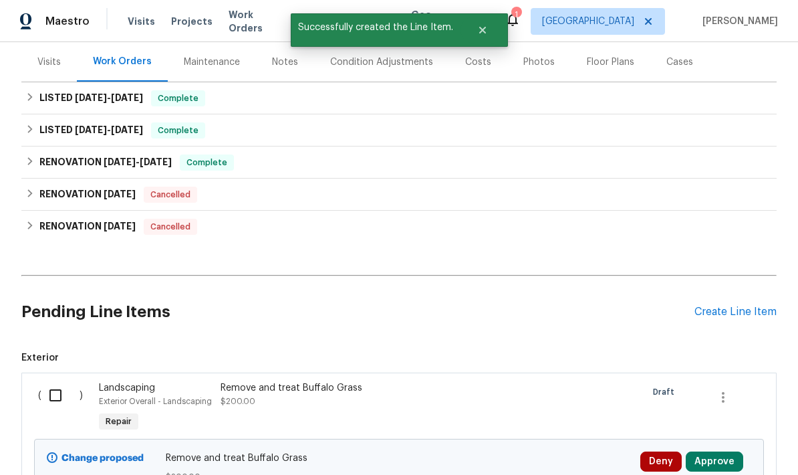
click at [721, 451] on button "Approve" at bounding box center [715, 461] width 58 height 20
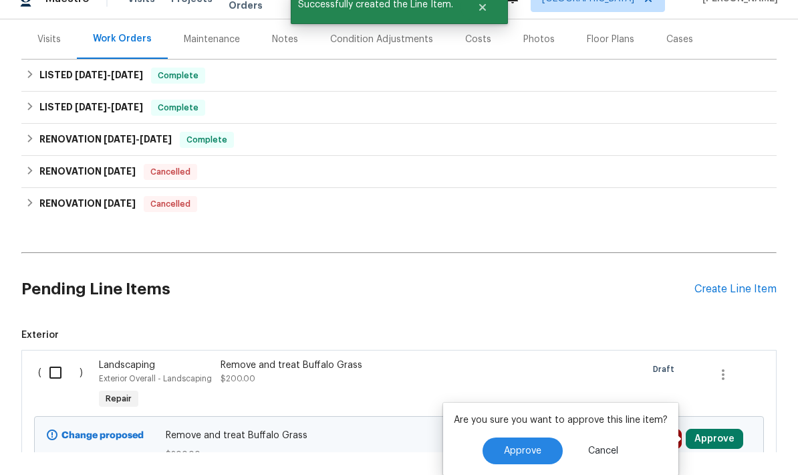
click at [516, 437] on button "Approve" at bounding box center [523, 450] width 80 height 27
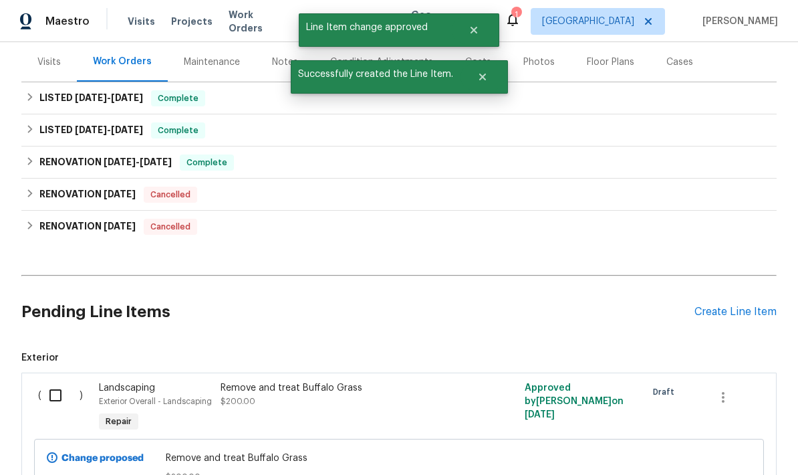
click at [56, 381] on input "checkbox" at bounding box center [60, 395] width 38 height 28
checkbox input "true"
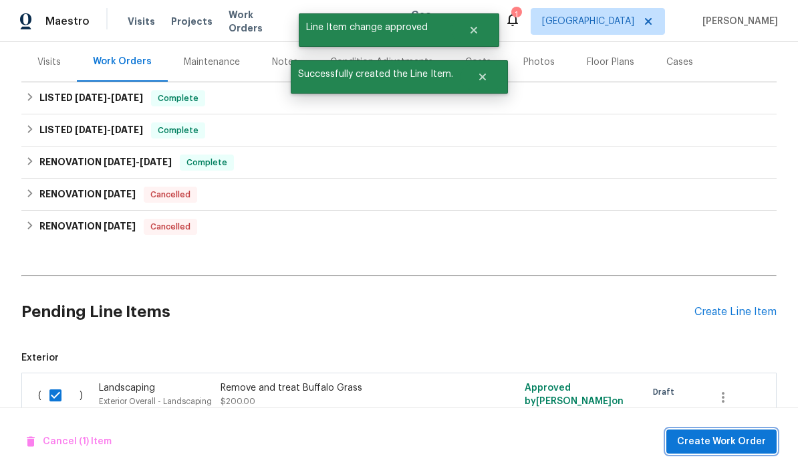
click at [742, 447] on span "Create Work Order" at bounding box center [721, 441] width 89 height 17
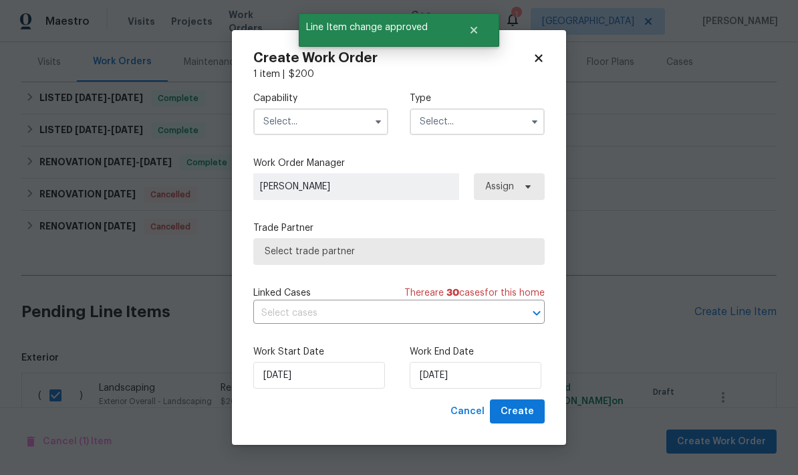
click at [347, 118] on input "text" at bounding box center [320, 121] width 135 height 27
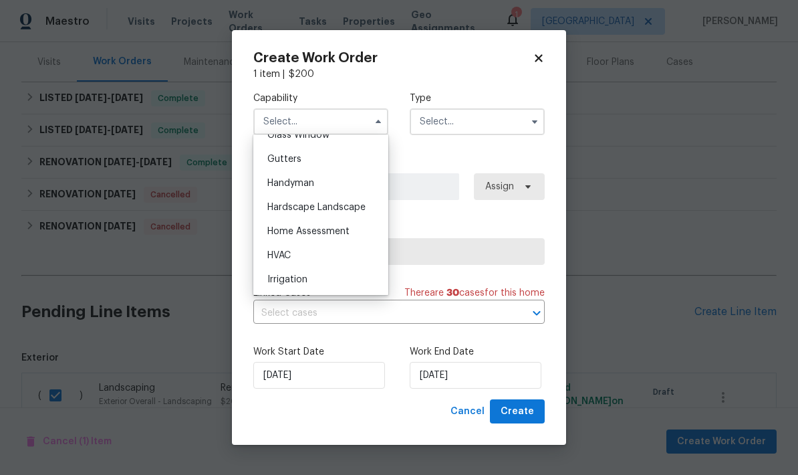
scroll to position [703, 0]
click at [348, 208] on span "Hardscape Landscape" at bounding box center [316, 205] width 98 height 9
type input "Hardscape Landscape"
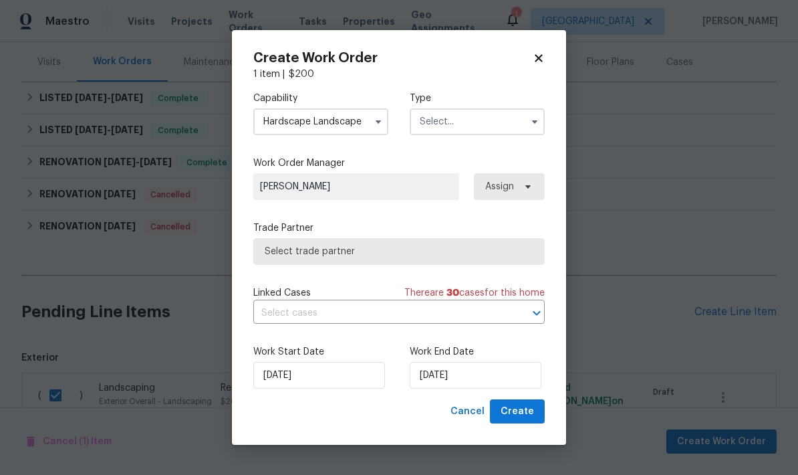
click at [475, 122] on input "text" at bounding box center [477, 121] width 135 height 27
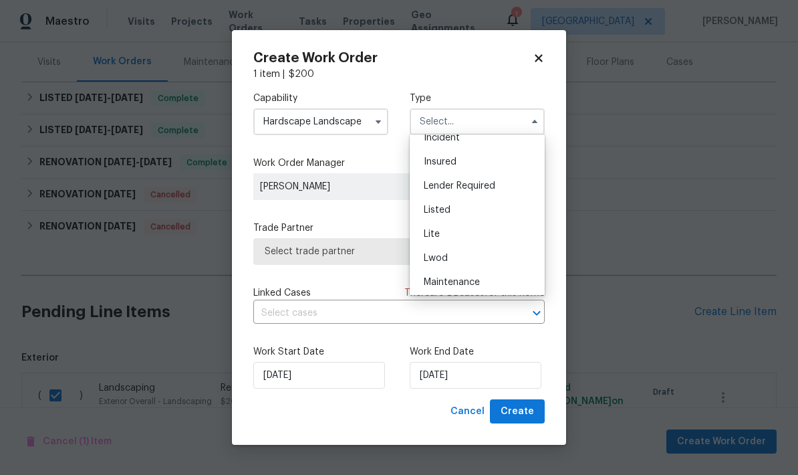
scroll to position [123, 0]
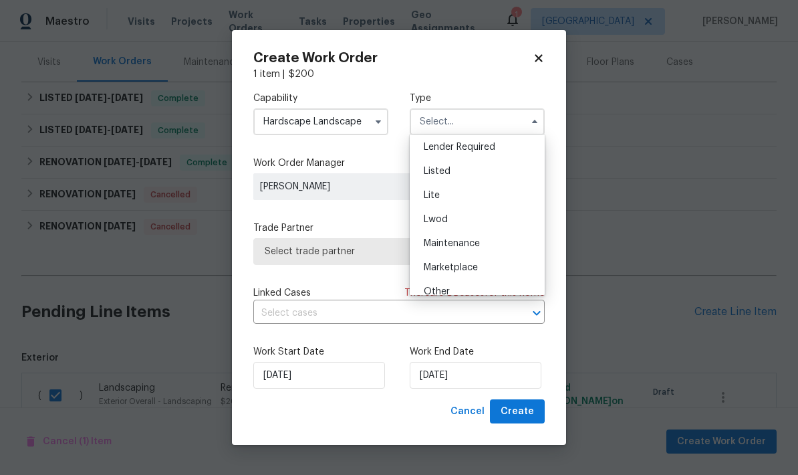
click at [478, 250] on div "Maintenance" at bounding box center [477, 243] width 128 height 24
type input "Maintenance"
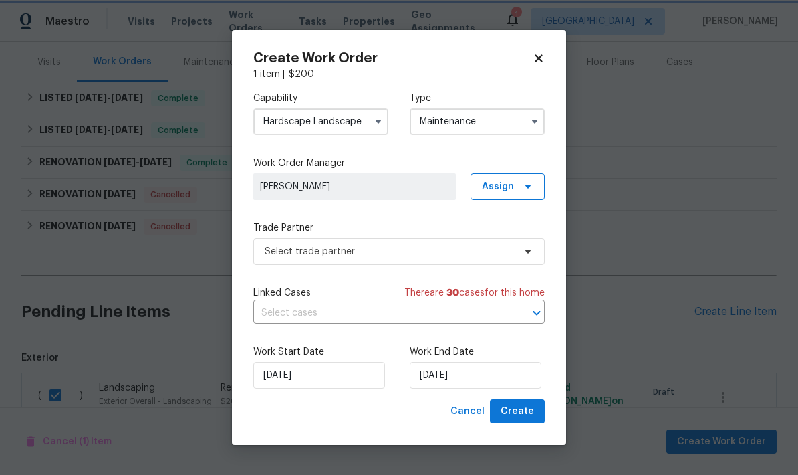
scroll to position [0, 0]
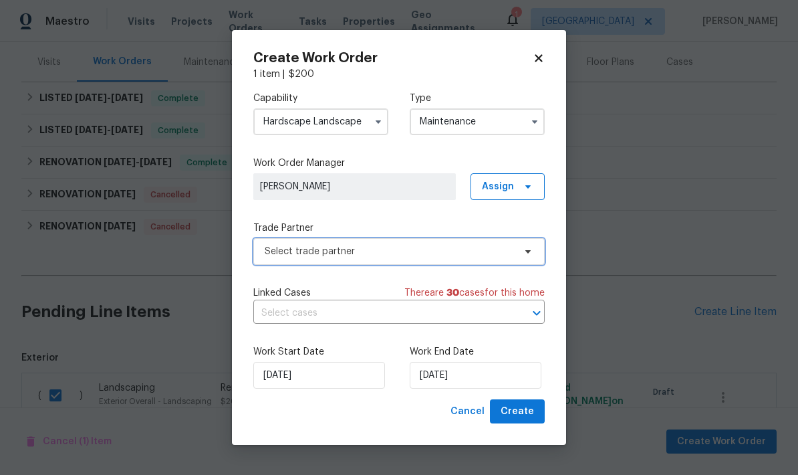
click at [422, 256] on span "Select trade partner" at bounding box center [389, 251] width 249 height 13
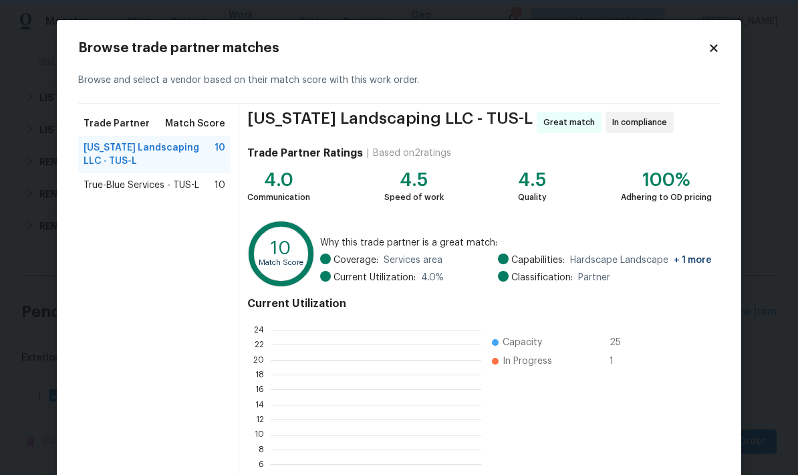
scroll to position [1, 1]
click at [183, 154] on span "Arizona Landscaping LLC - TUS-L" at bounding box center [149, 154] width 131 height 27
click at [187, 186] on span "True-Blue Services - TUS-L" at bounding box center [142, 185] width 116 height 13
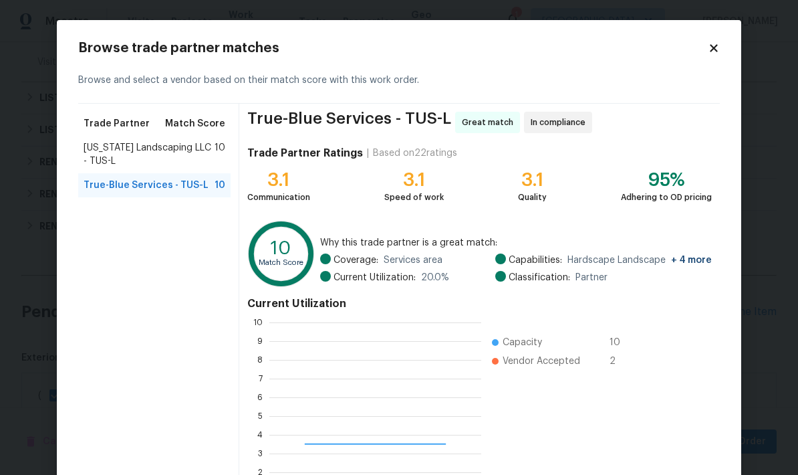
scroll to position [187, 212]
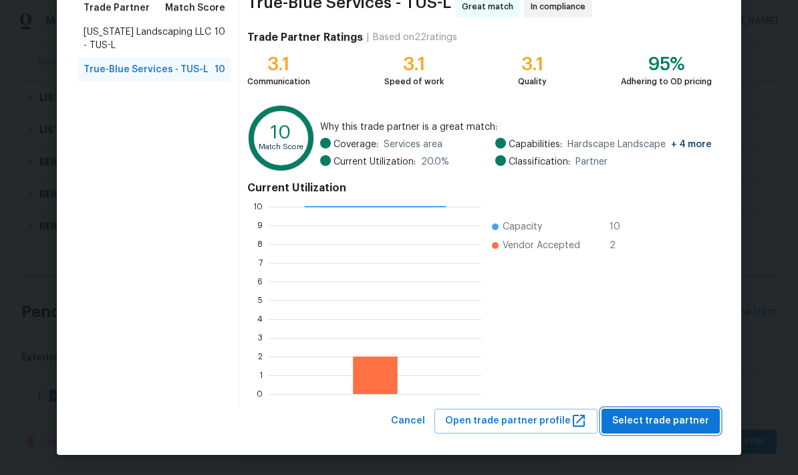
click at [673, 421] on span "Select trade partner" at bounding box center [660, 421] width 97 height 17
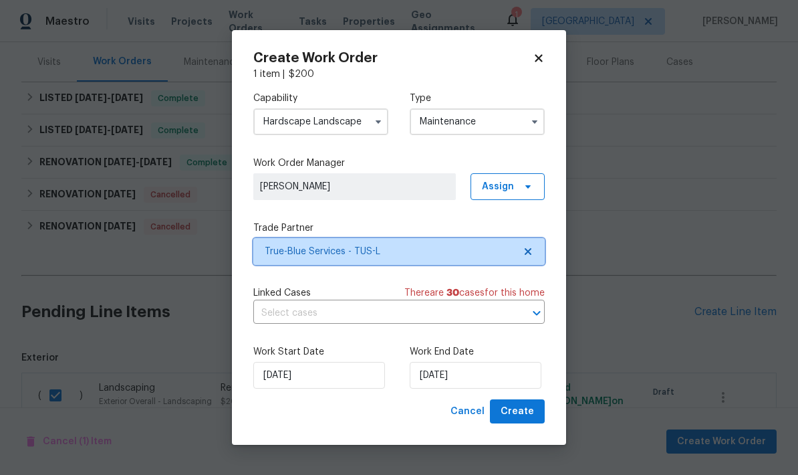
scroll to position [0, 0]
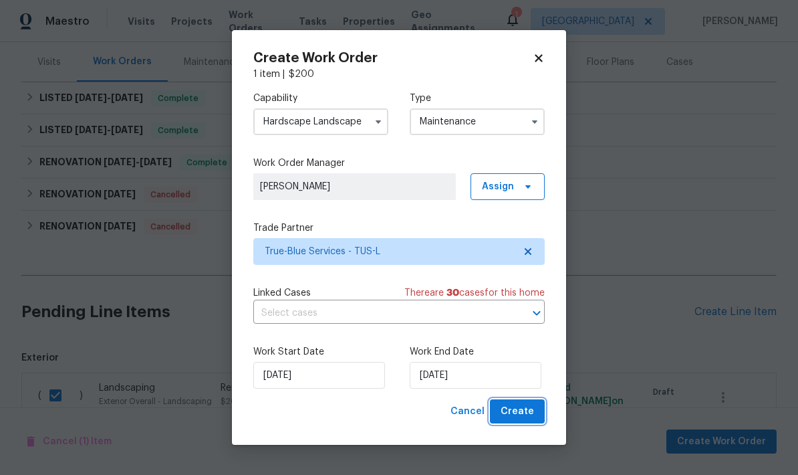
click at [516, 415] on span "Create" at bounding box center [517, 411] width 33 height 17
checkbox input "false"
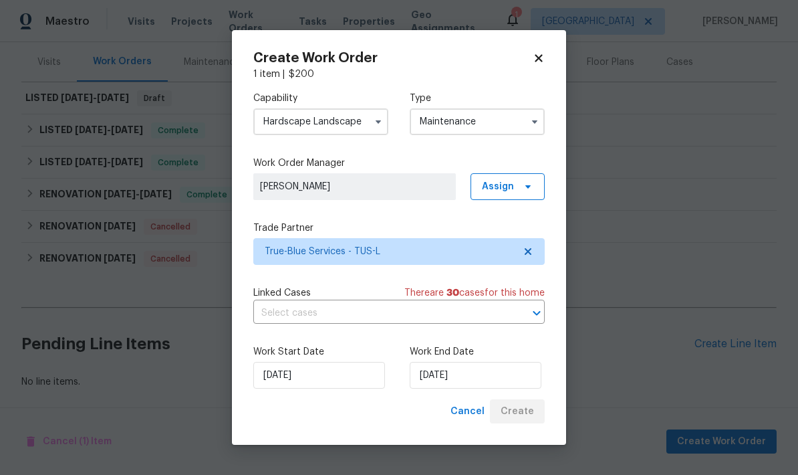
scroll to position [111, 0]
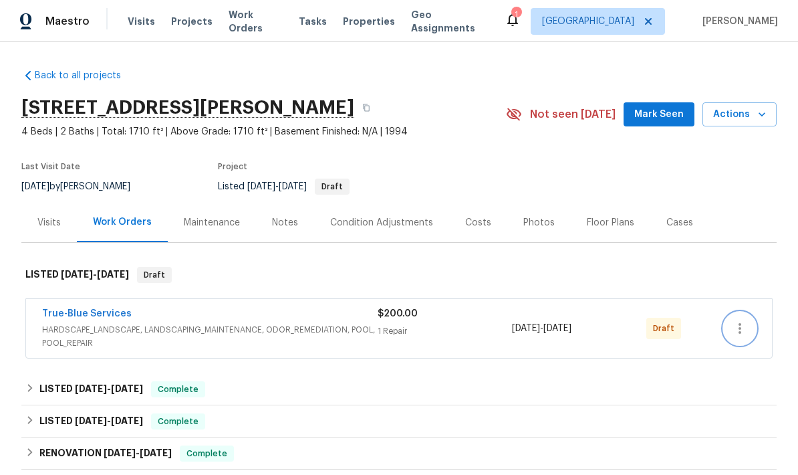
click at [742, 324] on icon "button" at bounding box center [740, 328] width 16 height 16
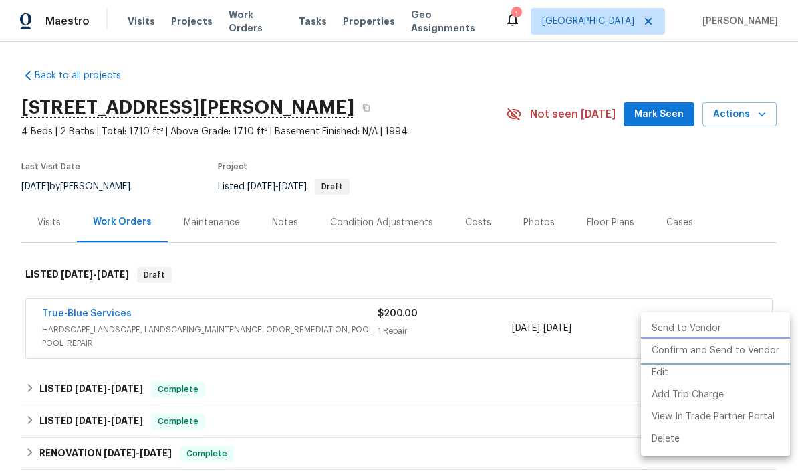
click at [742, 358] on li "Confirm and Send to Vendor" at bounding box center [715, 351] width 149 height 22
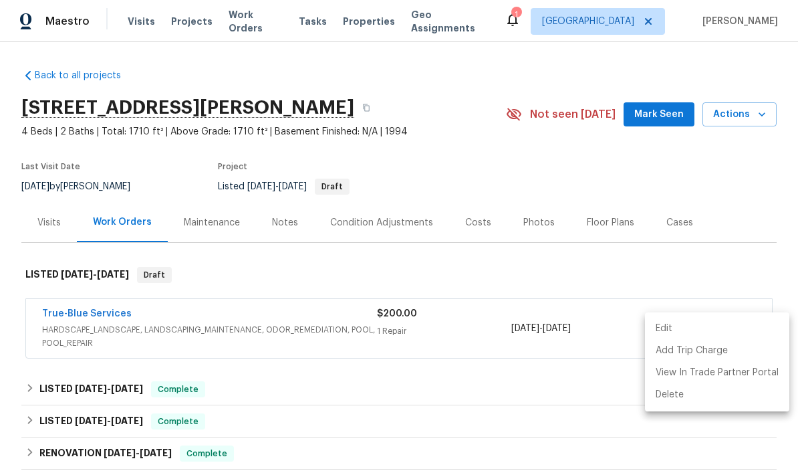
click at [740, 177] on div at bounding box center [399, 237] width 798 height 475
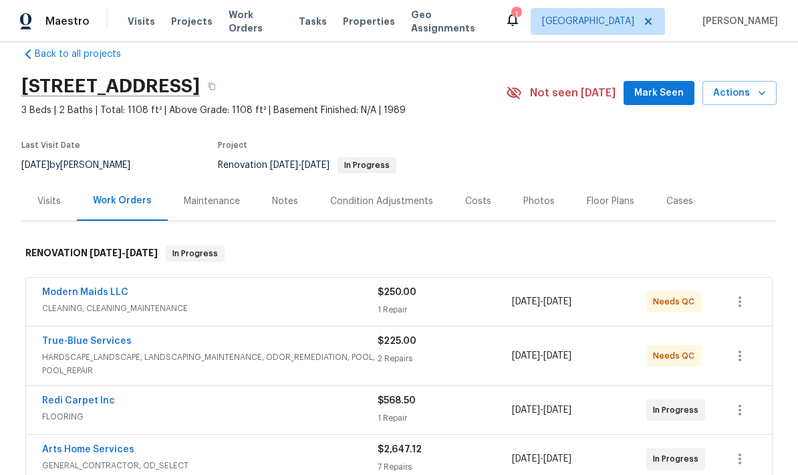
scroll to position [21, 0]
click at [392, 302] on div "$250.00 1 Repair" at bounding box center [445, 302] width 134 height 32
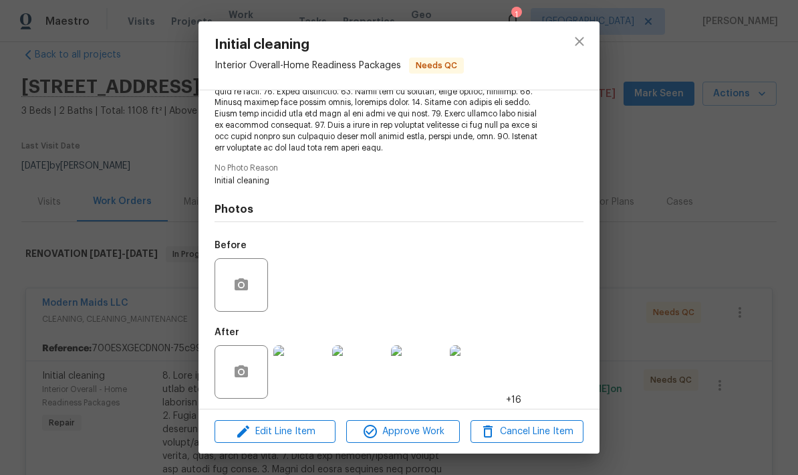
scroll to position [271, 0]
click at [308, 366] on img at bounding box center [299, 372] width 53 height 53
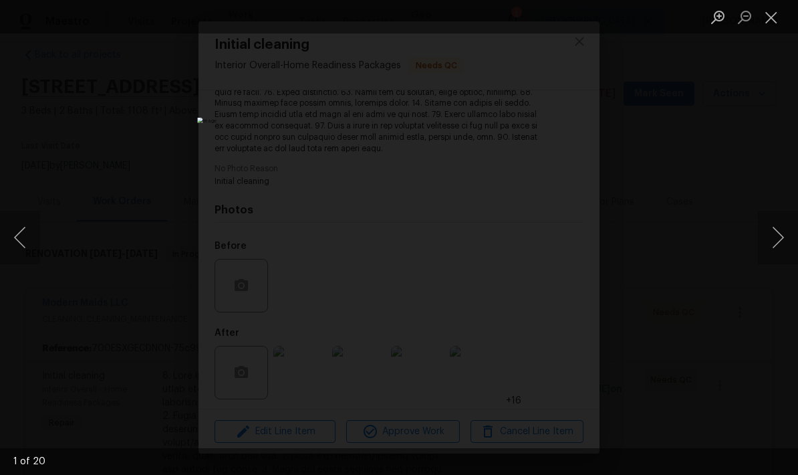
click at [782, 244] on button "Next image" at bounding box center [778, 237] width 40 height 53
click at [781, 245] on button "Next image" at bounding box center [778, 237] width 40 height 53
click at [780, 247] on button "Next image" at bounding box center [778, 237] width 40 height 53
click at [41, 242] on div "Lightbox" at bounding box center [399, 237] width 798 height 475
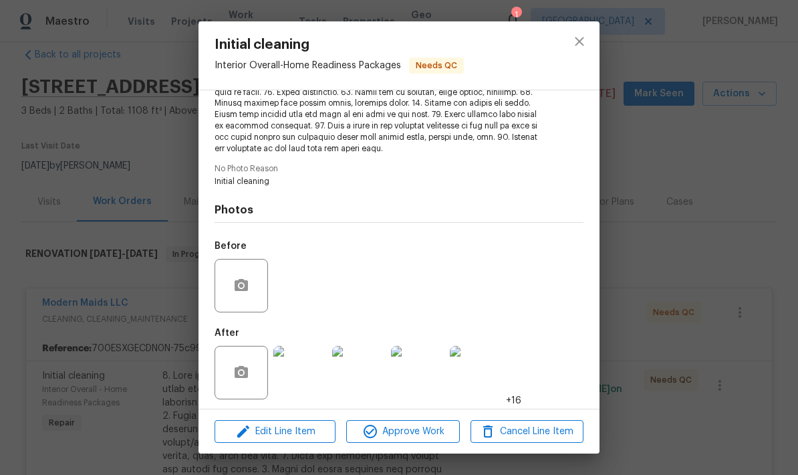
click at [296, 366] on img at bounding box center [299, 372] width 53 height 53
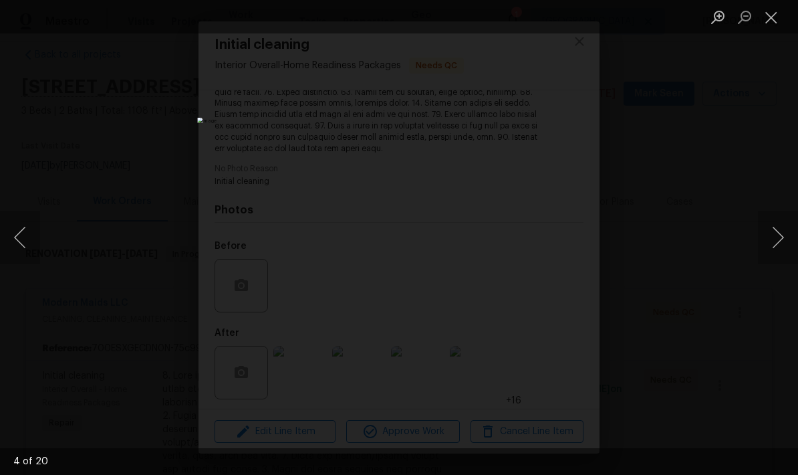
click at [770, 239] on button "Next image" at bounding box center [778, 237] width 40 height 53
click at [776, 237] on button "Next image" at bounding box center [778, 237] width 40 height 53
click at [779, 236] on button "Next image" at bounding box center [778, 237] width 40 height 53
click at [782, 235] on button "Next image" at bounding box center [778, 237] width 40 height 53
click at [14, 237] on button "Previous image" at bounding box center [20, 237] width 40 height 53
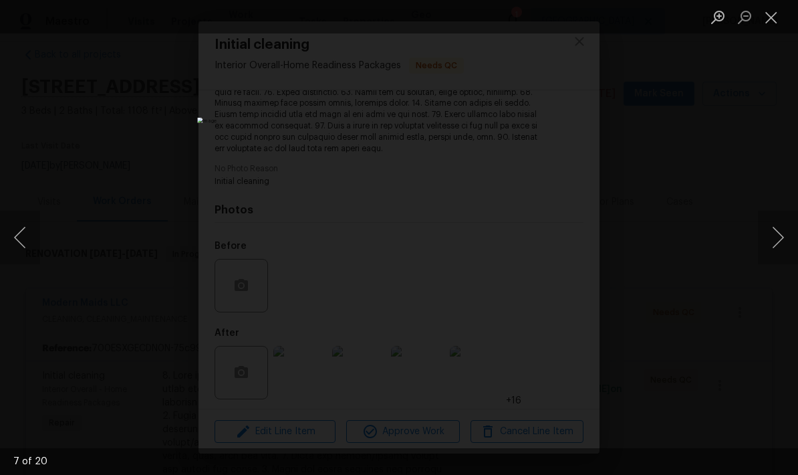
click at [778, 238] on button "Next image" at bounding box center [778, 237] width 40 height 53
click at [777, 245] on button "Next image" at bounding box center [778, 237] width 40 height 53
click at [30, 239] on button "Previous image" at bounding box center [20, 237] width 40 height 53
click at [778, 231] on button "Next image" at bounding box center [778, 237] width 40 height 53
click at [780, 237] on button "Next image" at bounding box center [778, 237] width 40 height 53
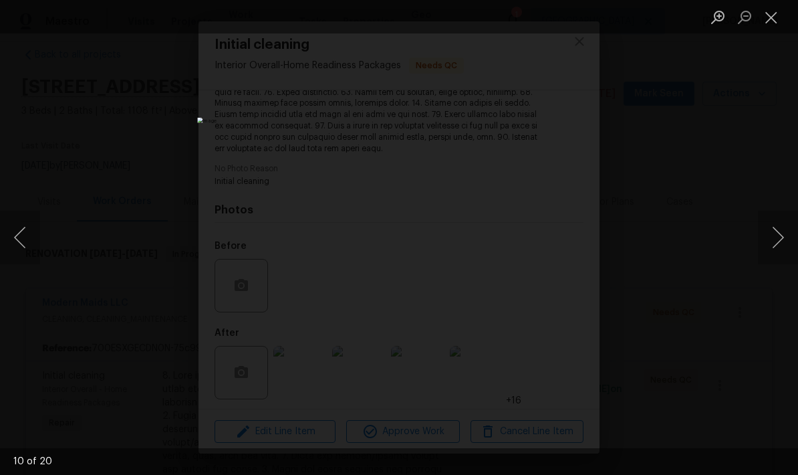
click at [781, 235] on button "Next image" at bounding box center [778, 237] width 40 height 53
click at [779, 239] on button "Next image" at bounding box center [778, 237] width 40 height 53
click at [782, 238] on button "Next image" at bounding box center [778, 237] width 40 height 53
click at [778, 241] on button "Next image" at bounding box center [778, 237] width 40 height 53
click at [779, 239] on button "Next image" at bounding box center [778, 237] width 40 height 53
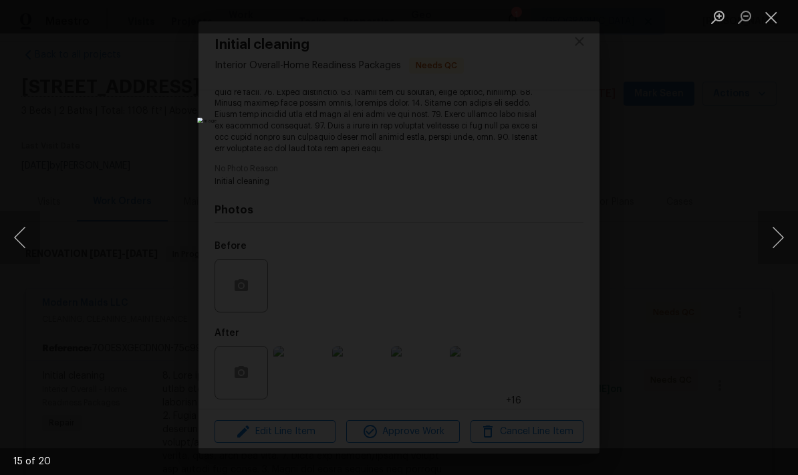
click at [782, 237] on button "Next image" at bounding box center [778, 237] width 40 height 53
click at [780, 238] on button "Next image" at bounding box center [778, 237] width 40 height 53
click at [782, 235] on button "Next image" at bounding box center [778, 237] width 40 height 53
click at [780, 239] on button "Next image" at bounding box center [778, 237] width 40 height 53
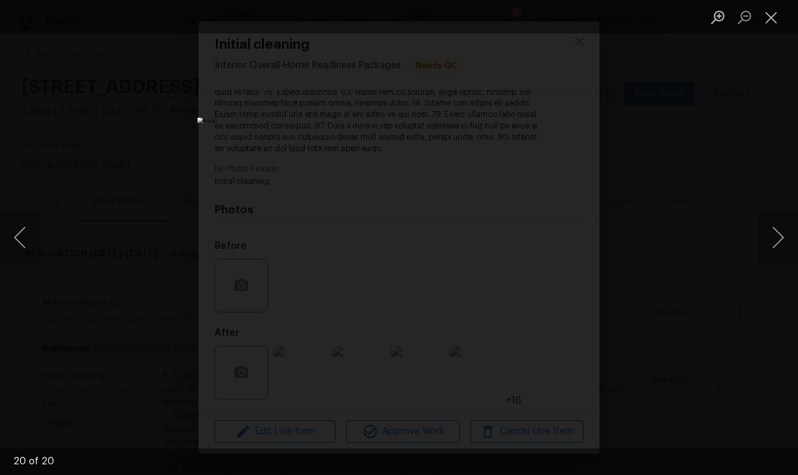
click at [778, 241] on button "Next image" at bounding box center [778, 237] width 40 height 53
click at [777, 18] on button "Close lightbox" at bounding box center [771, 16] width 27 height 23
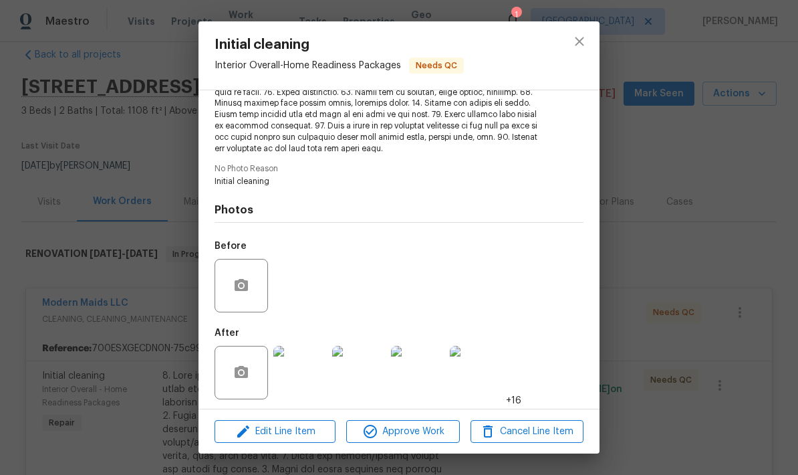
click at [728, 160] on div "Initial cleaning Interior Overall - Home Readiness Packages Needs QC Vendor Mod…" at bounding box center [399, 237] width 798 height 475
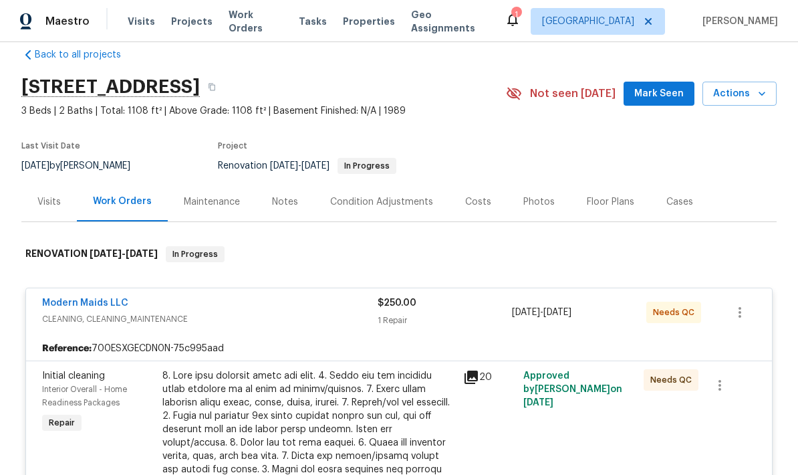
click at [765, 94] on icon "button" at bounding box center [762, 93] width 13 height 13
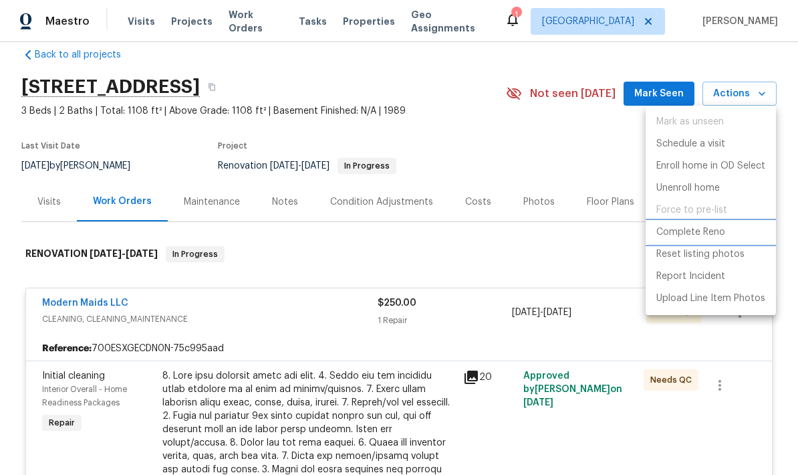
click at [713, 234] on p "Complete Reno" at bounding box center [691, 232] width 69 height 14
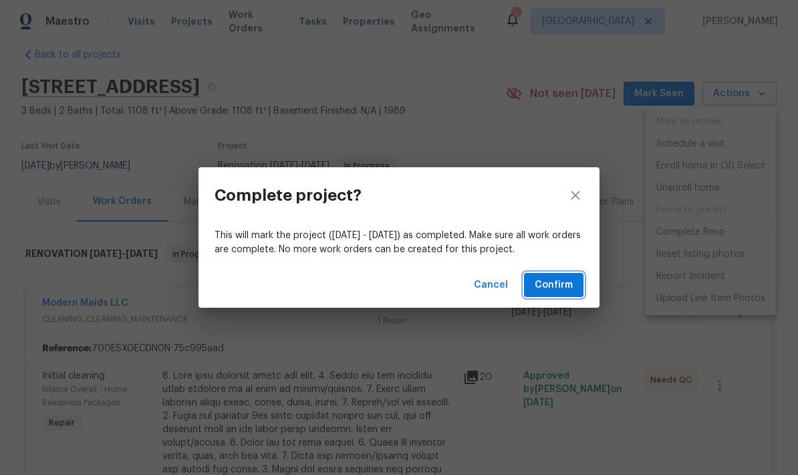
click at [564, 286] on span "Confirm" at bounding box center [554, 285] width 38 height 17
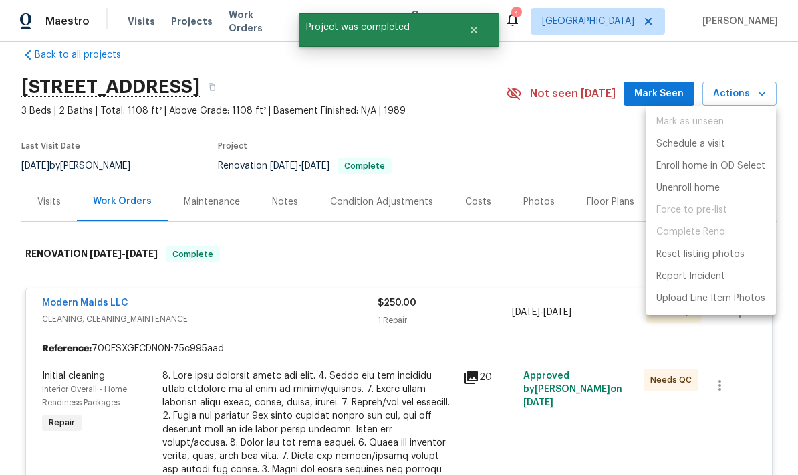
click at [534, 136] on div at bounding box center [399, 237] width 798 height 475
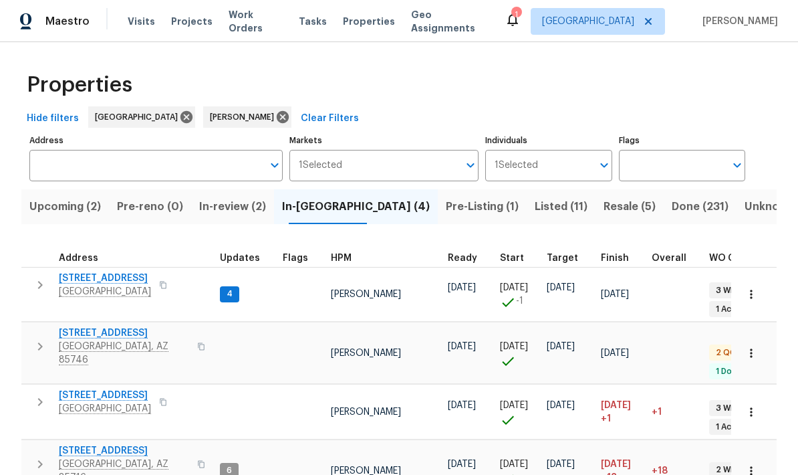
click at [438, 193] on button "Pre-Listing (1)" at bounding box center [482, 206] width 89 height 35
